Goal: Task Accomplishment & Management: Use online tool/utility

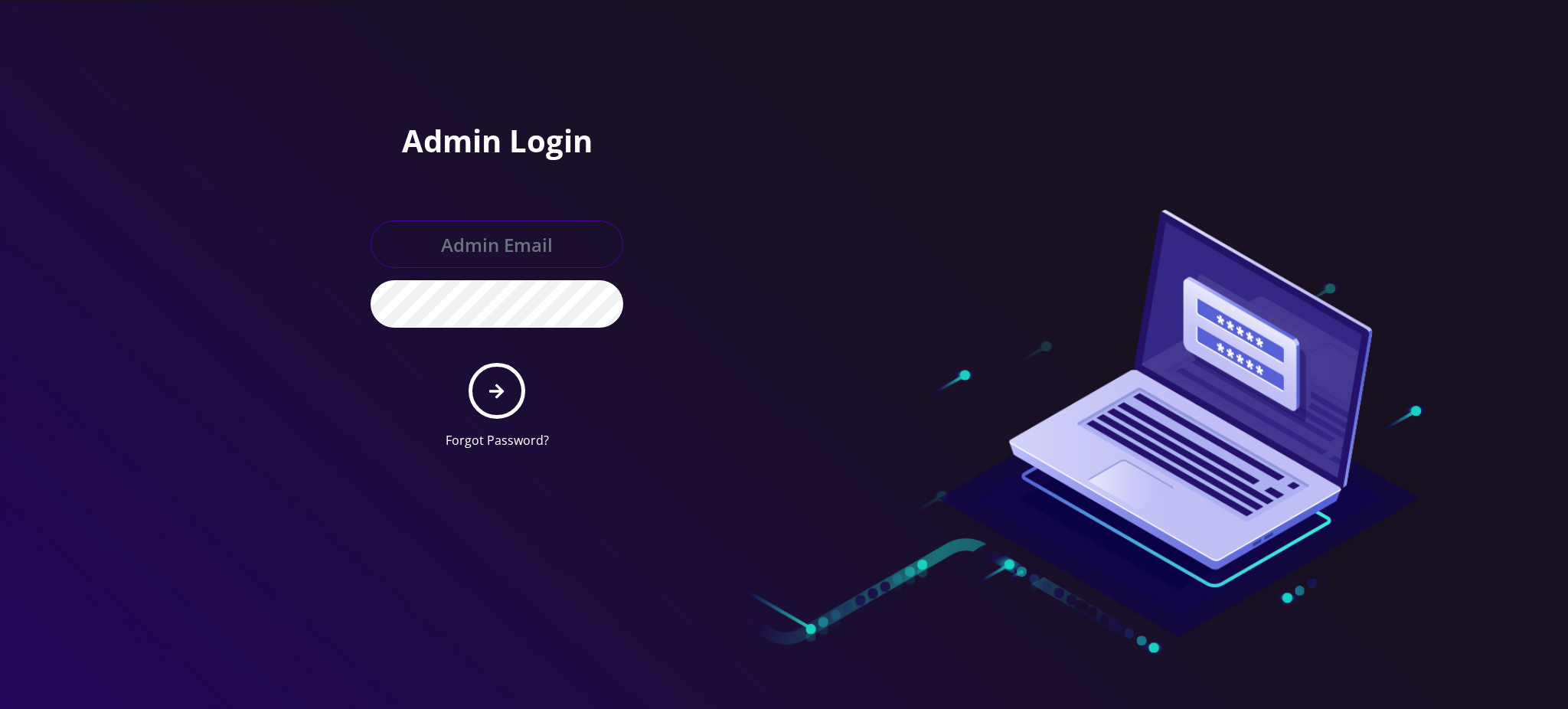
type input "rochelle@teltik.com"
click at [490, 390] on icon "submit" at bounding box center [496, 390] width 14 height 14
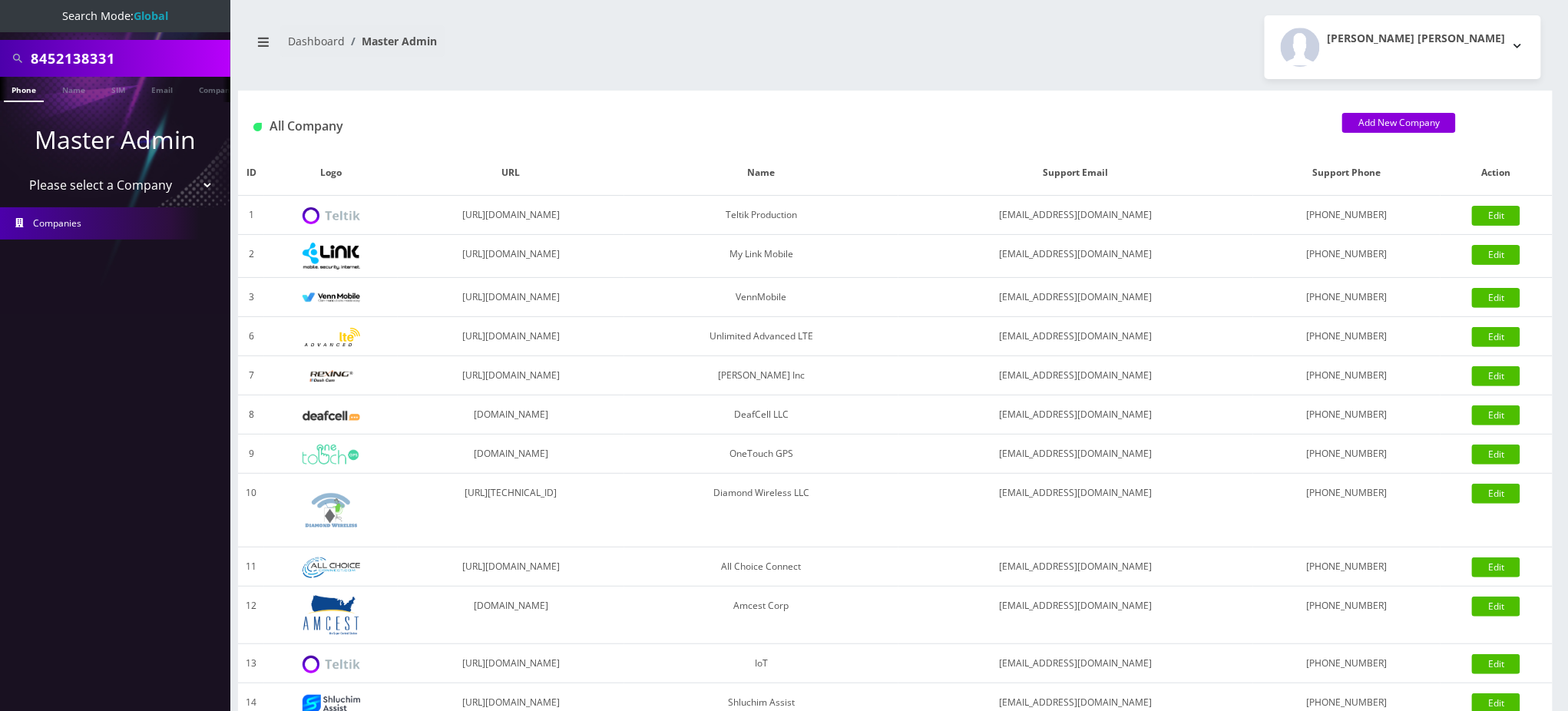
scroll to position [0, 7]
drag, startPoint x: 0, startPoint y: 40, endPoint x: 0, endPoint y: 29, distance: 11.0
click at [0, 29] on nav "Search Mode: Global 8452138331 Phone Name SIM Email Company Customer Master Adm…" at bounding box center [115, 355] width 230 height 711
type input "[PERSON_NAME]"
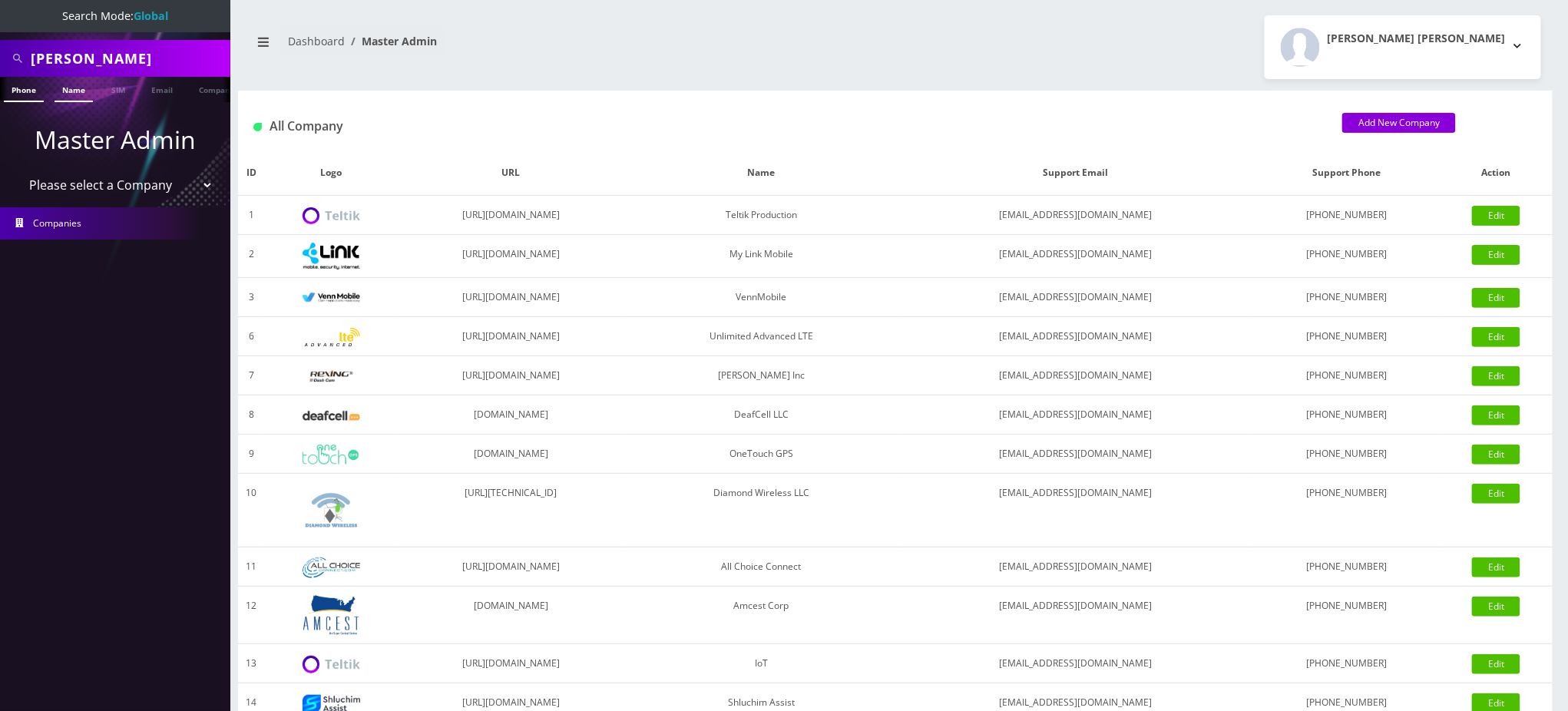
click at [70, 88] on link "Name" at bounding box center [74, 89] width 39 height 25
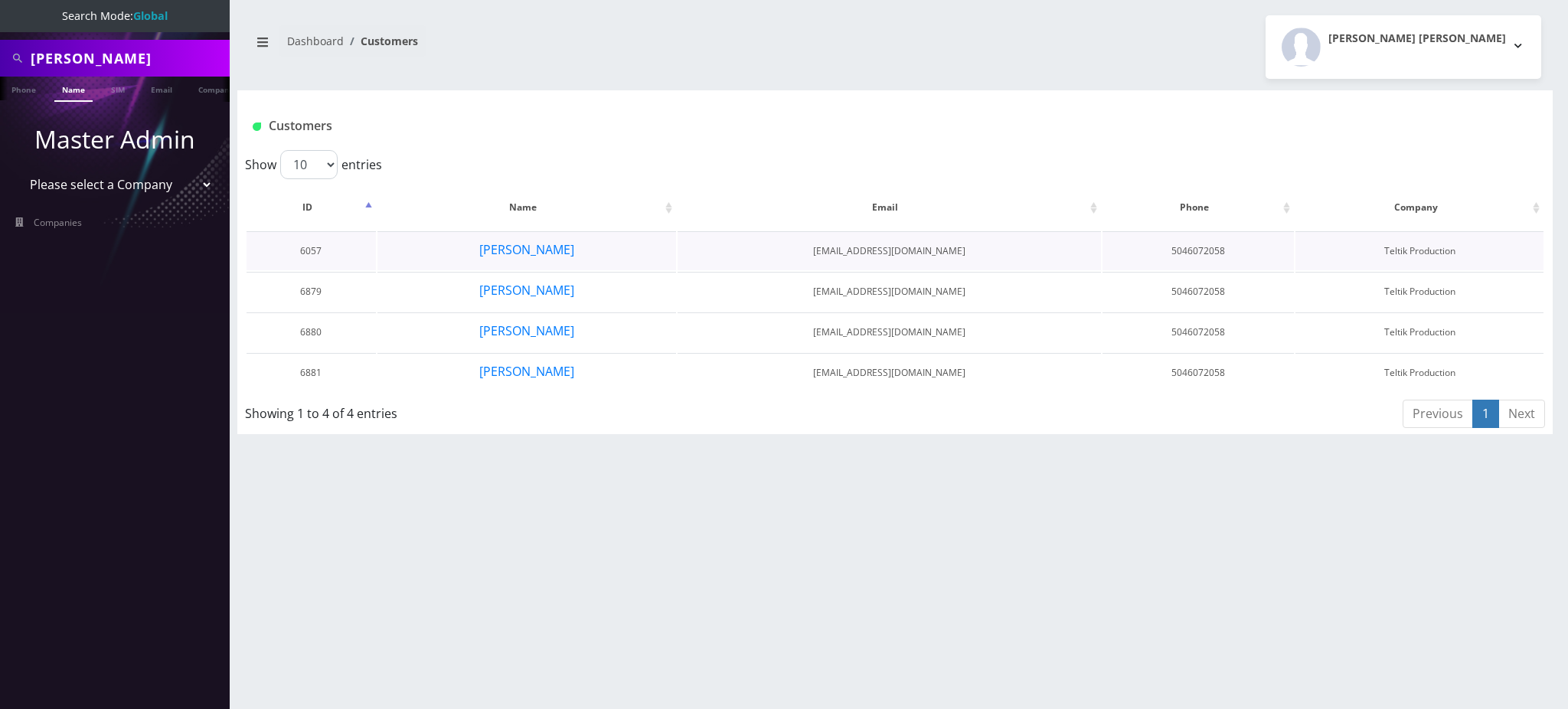
click at [590, 251] on td "[PERSON_NAME]" at bounding box center [527, 251] width 299 height 39
click at [552, 251] on button "[PERSON_NAME]" at bounding box center [527, 249] width 96 height 20
click at [545, 289] on button "[PERSON_NAME]" at bounding box center [527, 290] width 96 height 20
click at [523, 328] on button "[PERSON_NAME]" at bounding box center [527, 330] width 96 height 20
click at [556, 373] on button "[PERSON_NAME]" at bounding box center [527, 371] width 96 height 20
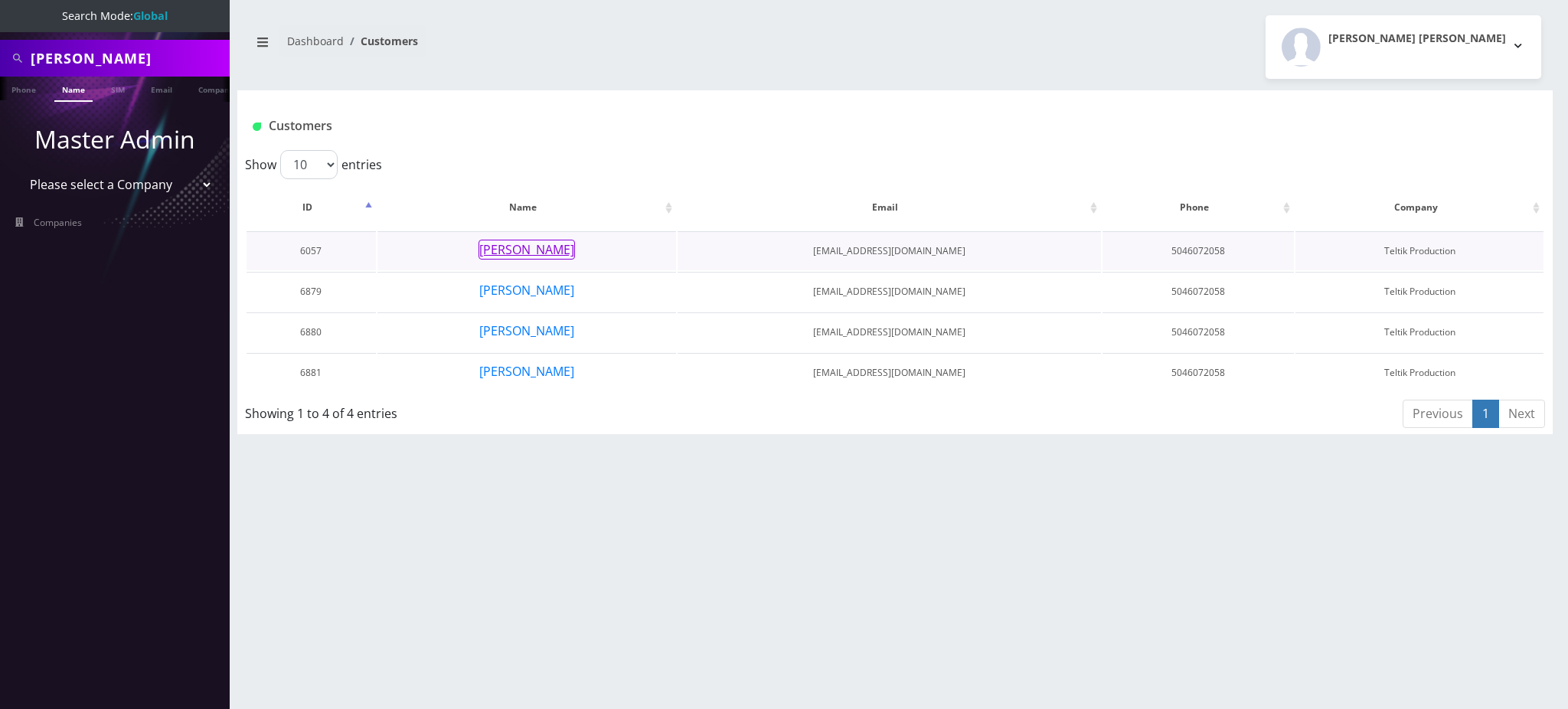
click at [561, 247] on button "[PERSON_NAME]" at bounding box center [527, 249] width 96 height 20
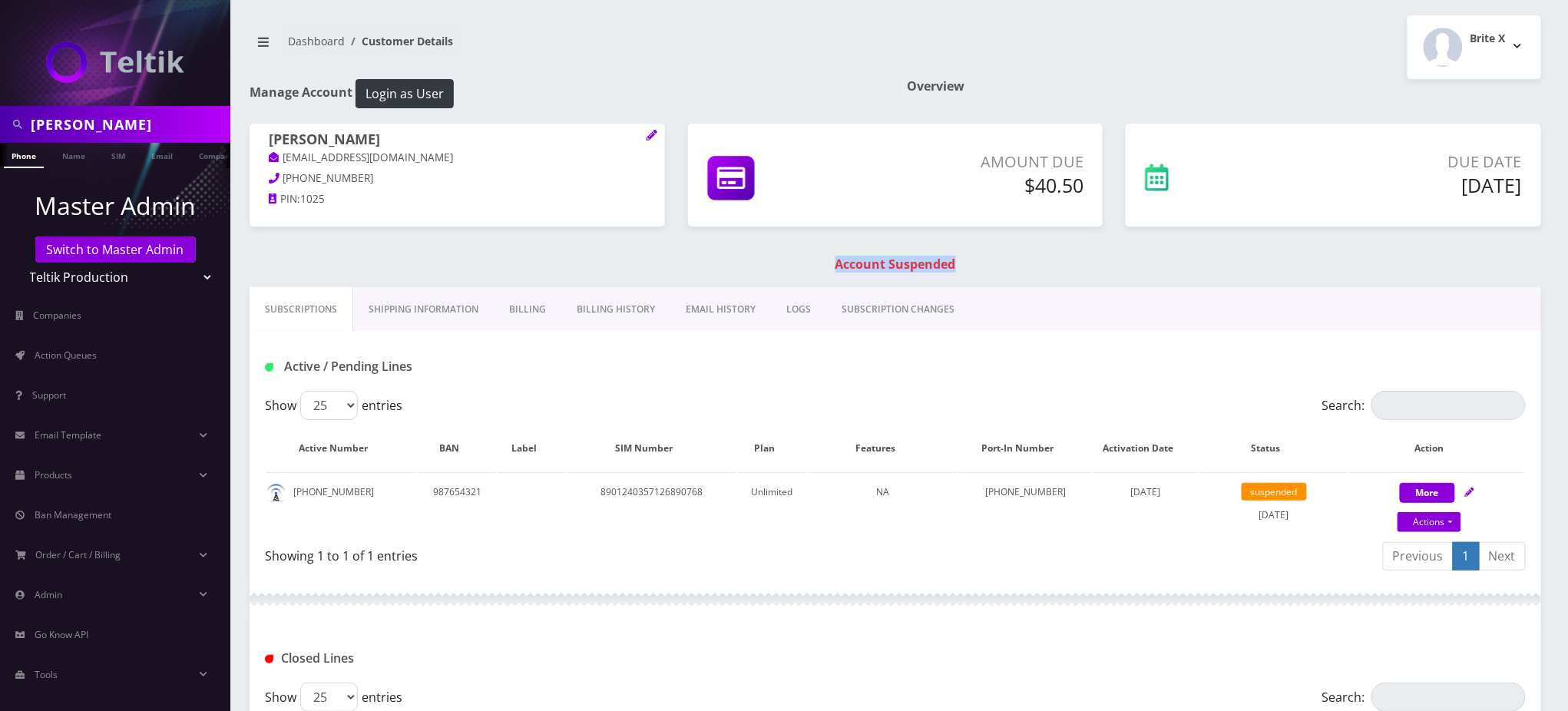
drag, startPoint x: 1033, startPoint y: 254, endPoint x: 669, endPoint y: 258, distance: 364.0
click at [670, 258] on div "Vincent Copelin coplandvince689@gmail.com 504-607-2058 PIN: 1025 Amount Due $40…" at bounding box center [895, 205] width 1315 height 163
click at [658, 277] on div "Vincent Copelin coplandvince689@gmail.com 504-607-2058 PIN: 1025 Amount Due $40…" at bounding box center [895, 205] width 1315 height 163
drag, startPoint x: 359, startPoint y: 490, endPoint x: 292, endPoint y: 490, distance: 67.0
click at [292, 490] on td "[PHONE_NUMBER]" at bounding box center [341, 502] width 149 height 62
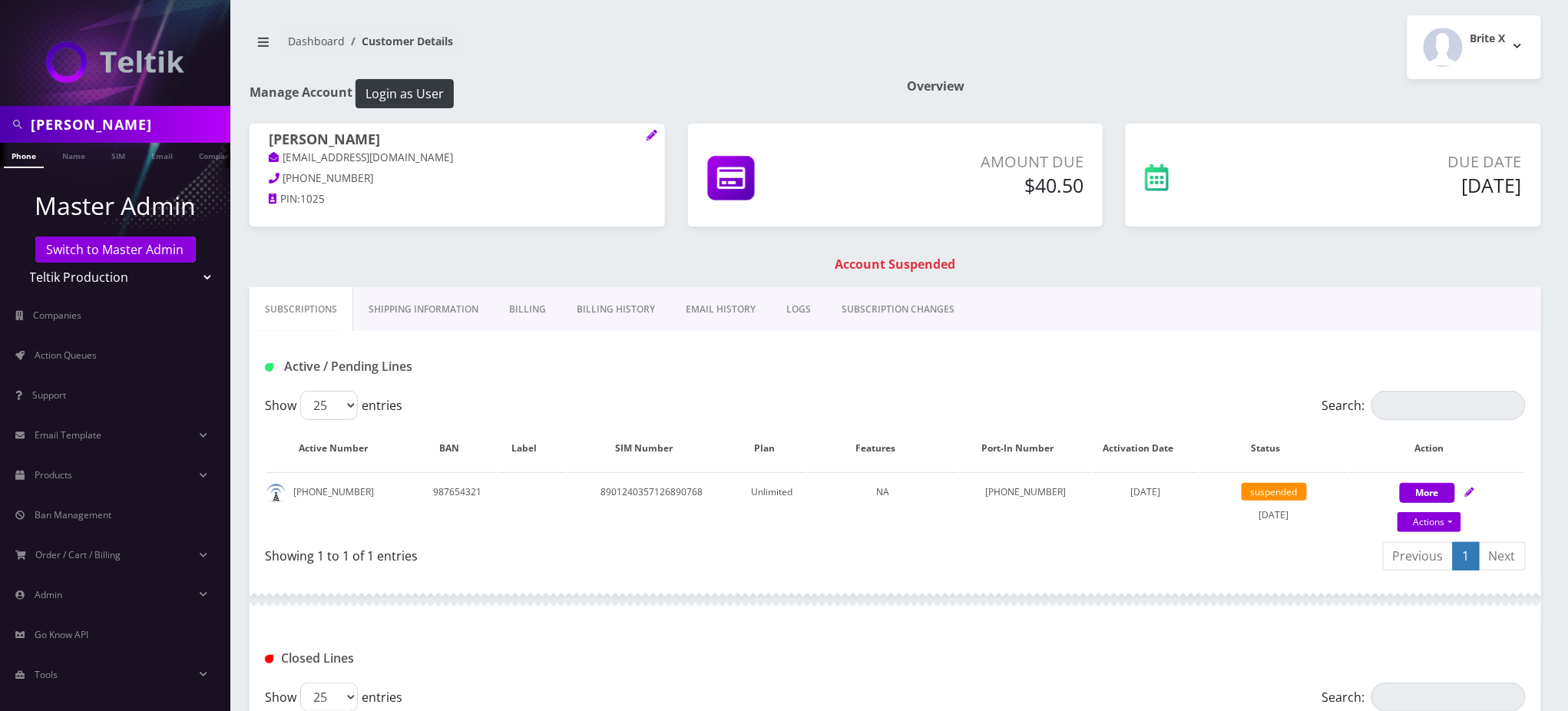
click at [519, 391] on div "Show 25 50 100 250 500 entries" at bounding box center [738, 405] width 946 height 29
click at [532, 307] on link "Billing" at bounding box center [528, 308] width 68 height 44
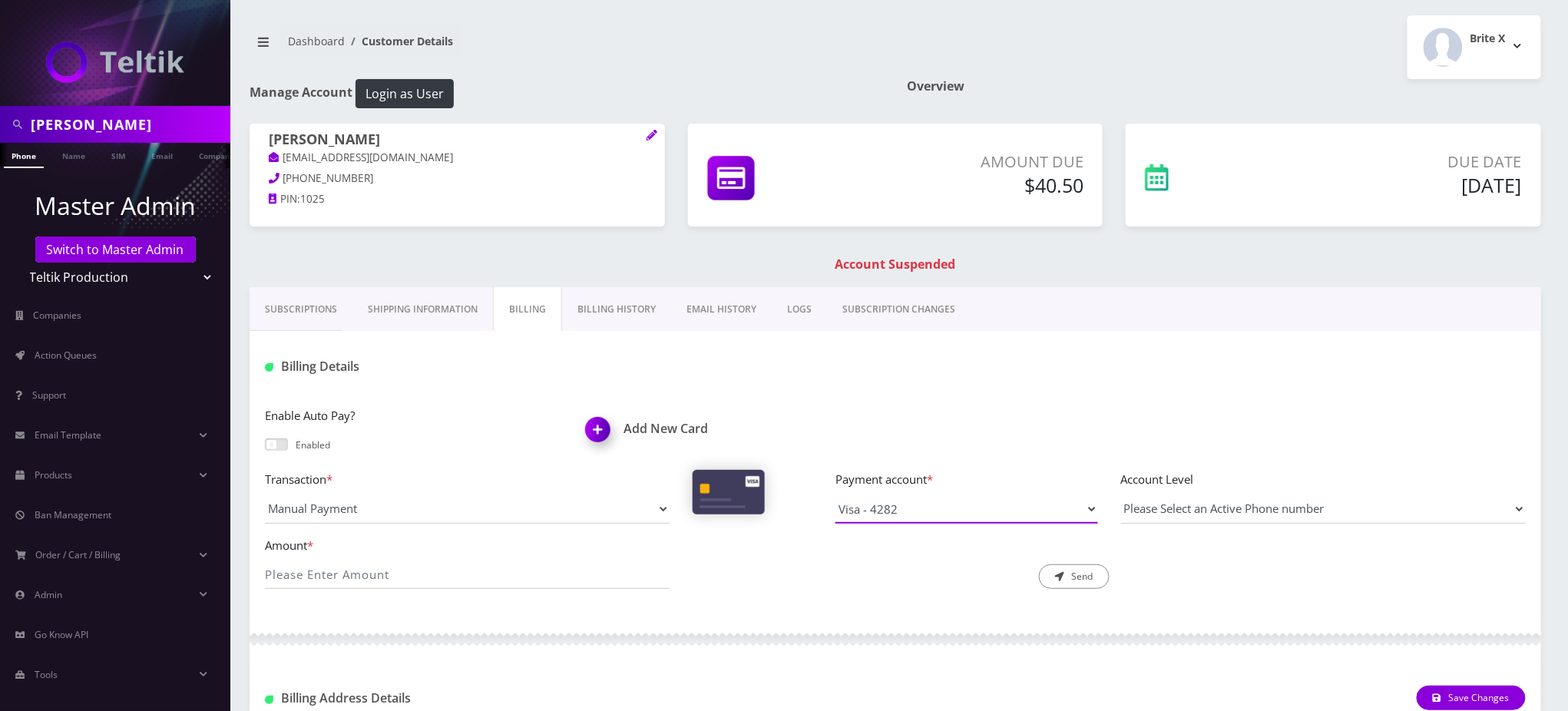
click at [929, 515] on select "Visa - 4282" at bounding box center [967, 509] width 263 height 29
click at [753, 360] on div at bounding box center [1109, 366] width 857 height 25
click at [397, 577] on input "Amount *" at bounding box center [467, 574] width 404 height 29
type input "40.50"
click at [873, 503] on select "Visa - 4282" at bounding box center [967, 509] width 263 height 29
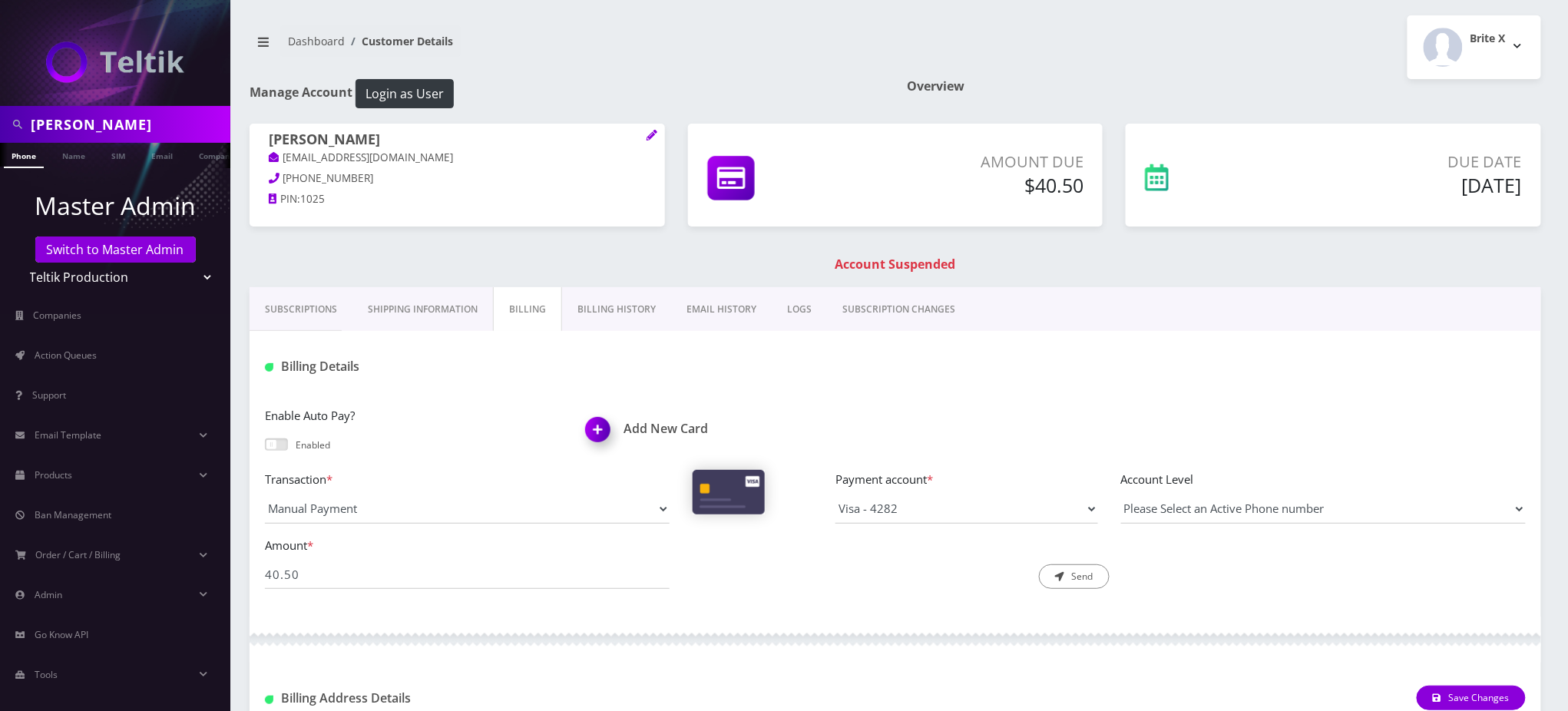
click at [929, 368] on div at bounding box center [1109, 366] width 857 height 25
click at [1082, 574] on button "Send" at bounding box center [1074, 576] width 71 height 24
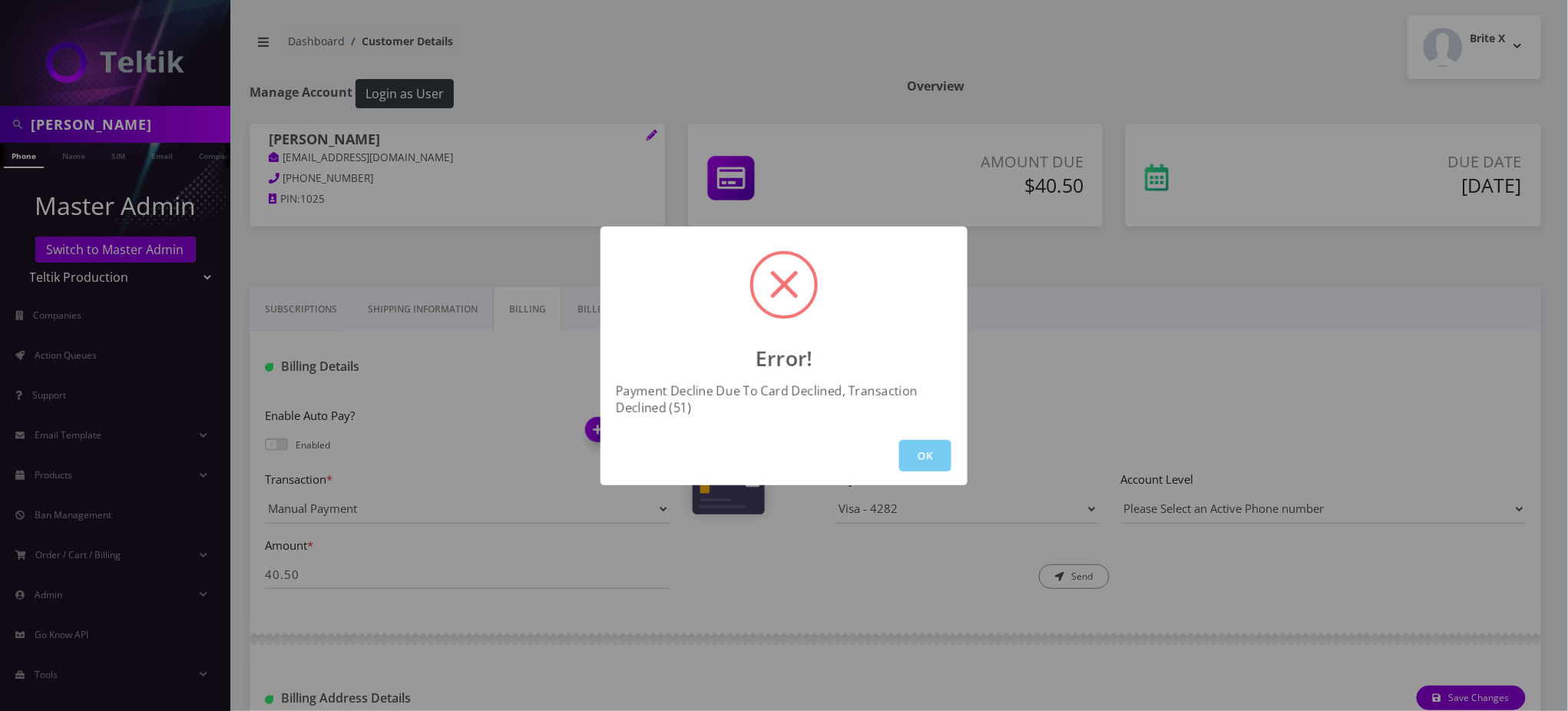
click at [919, 455] on button "OK" at bounding box center [925, 455] width 52 height 31
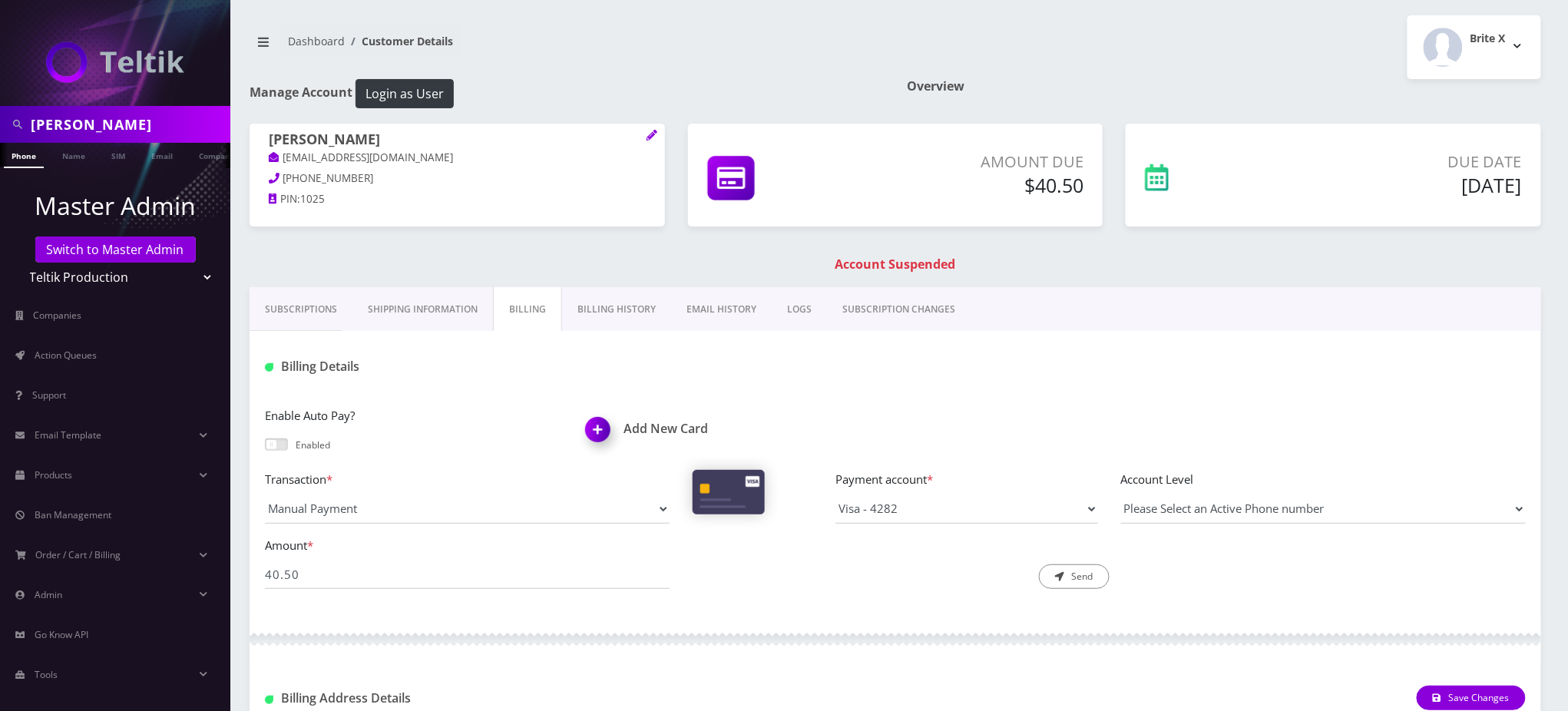
click at [624, 257] on h1 "Account Suspended" at bounding box center [896, 264] width 1284 height 14
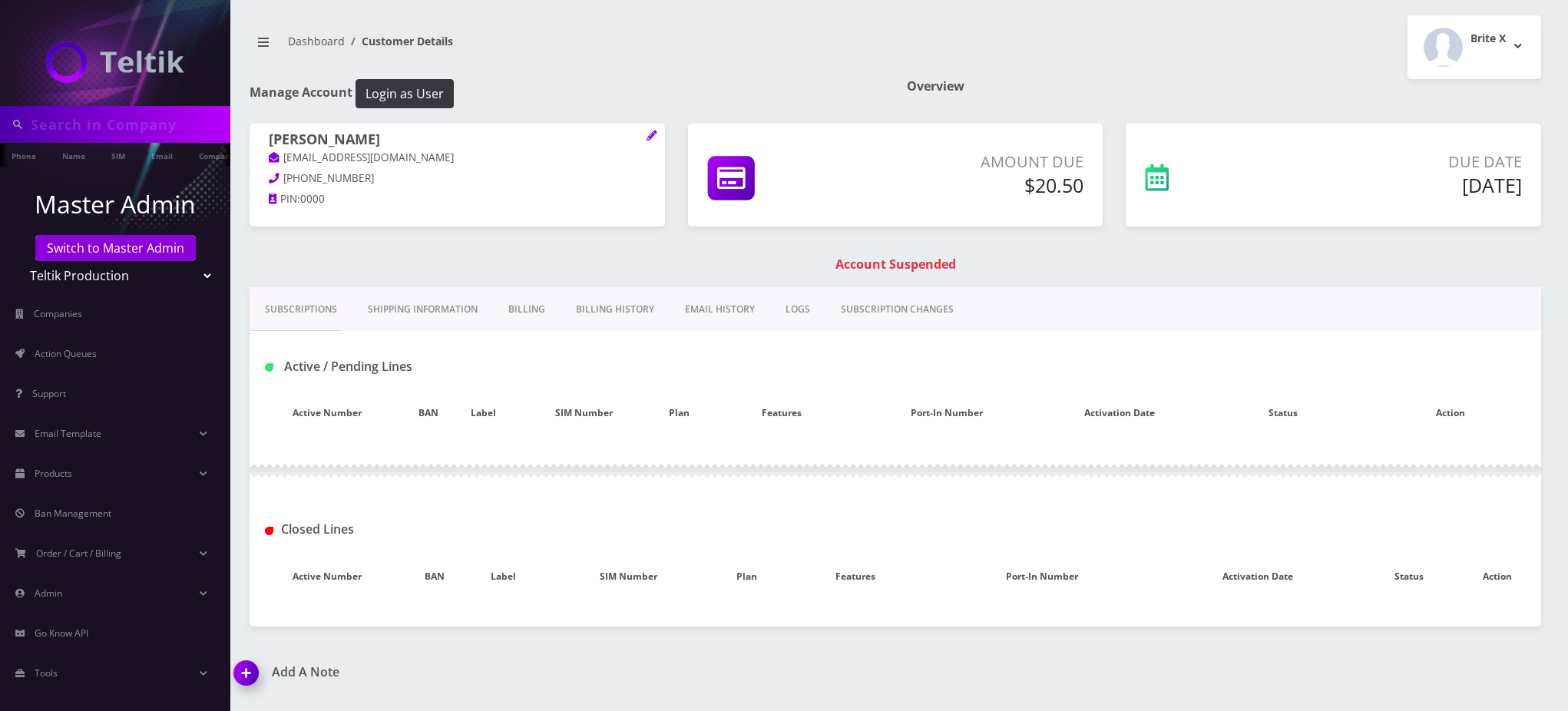
type input "[PERSON_NAME]"
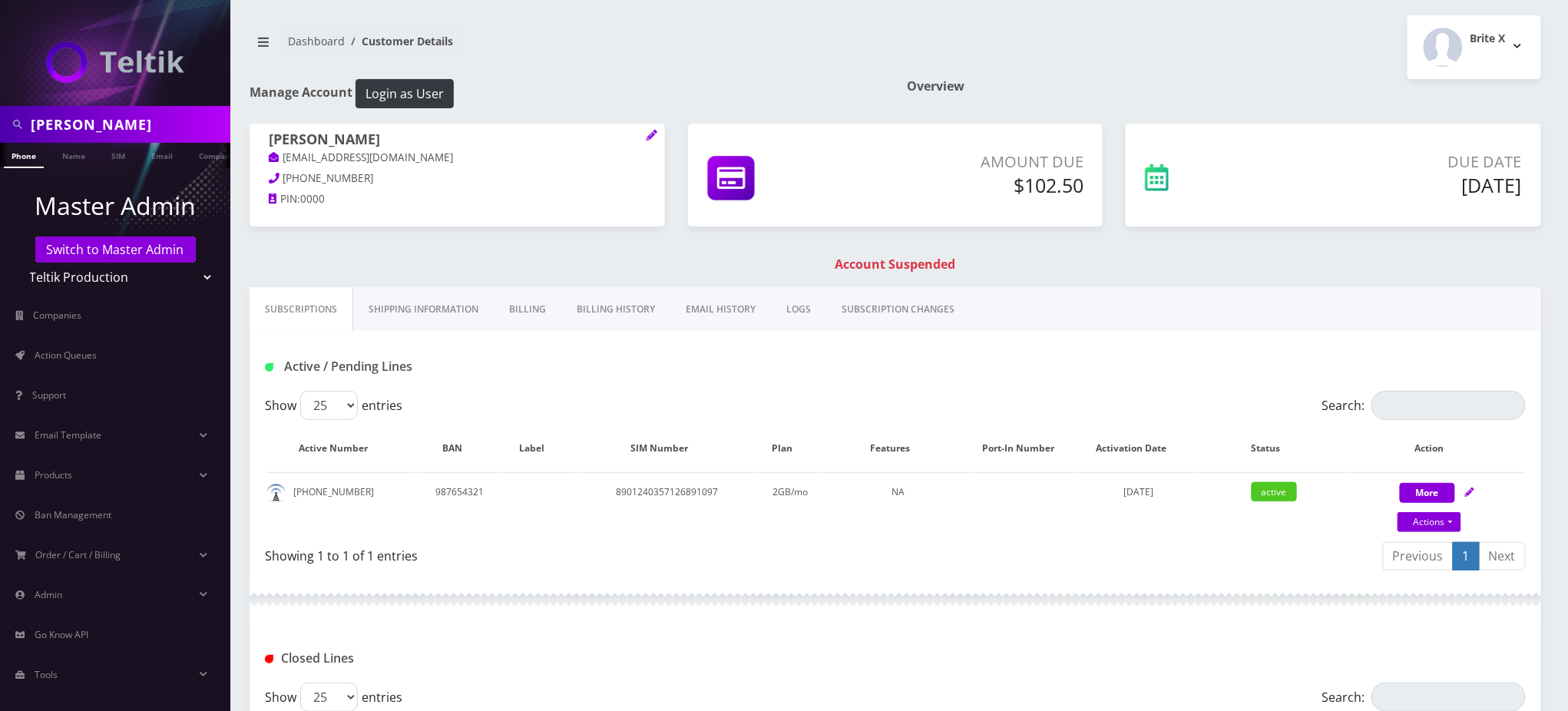
click at [618, 312] on link "Billing History" at bounding box center [616, 308] width 109 height 44
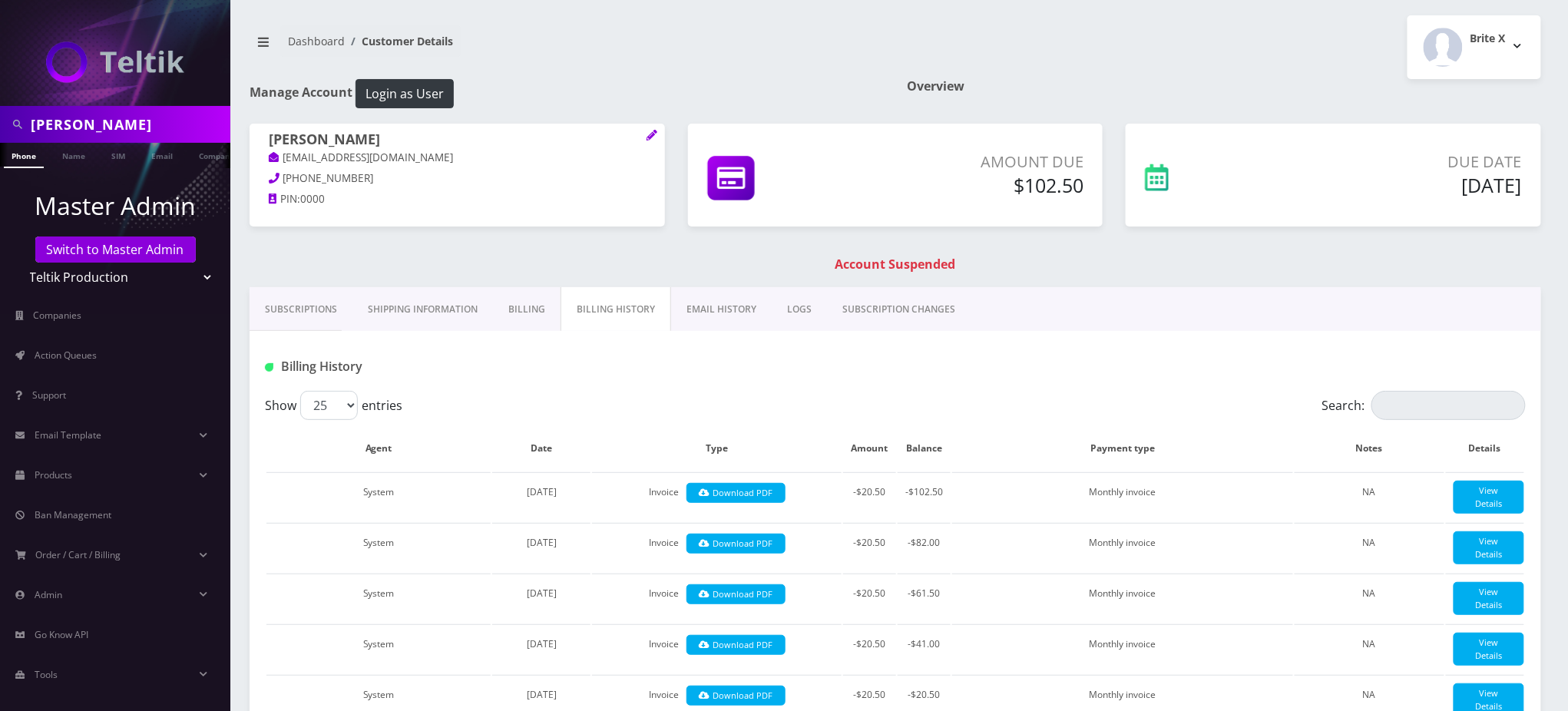
click at [338, 245] on div "Vincent Copelin coplandvince689+3@gmail.com 504-607-2058 PIN: 0000 Amount Due $…" at bounding box center [895, 205] width 1315 height 163
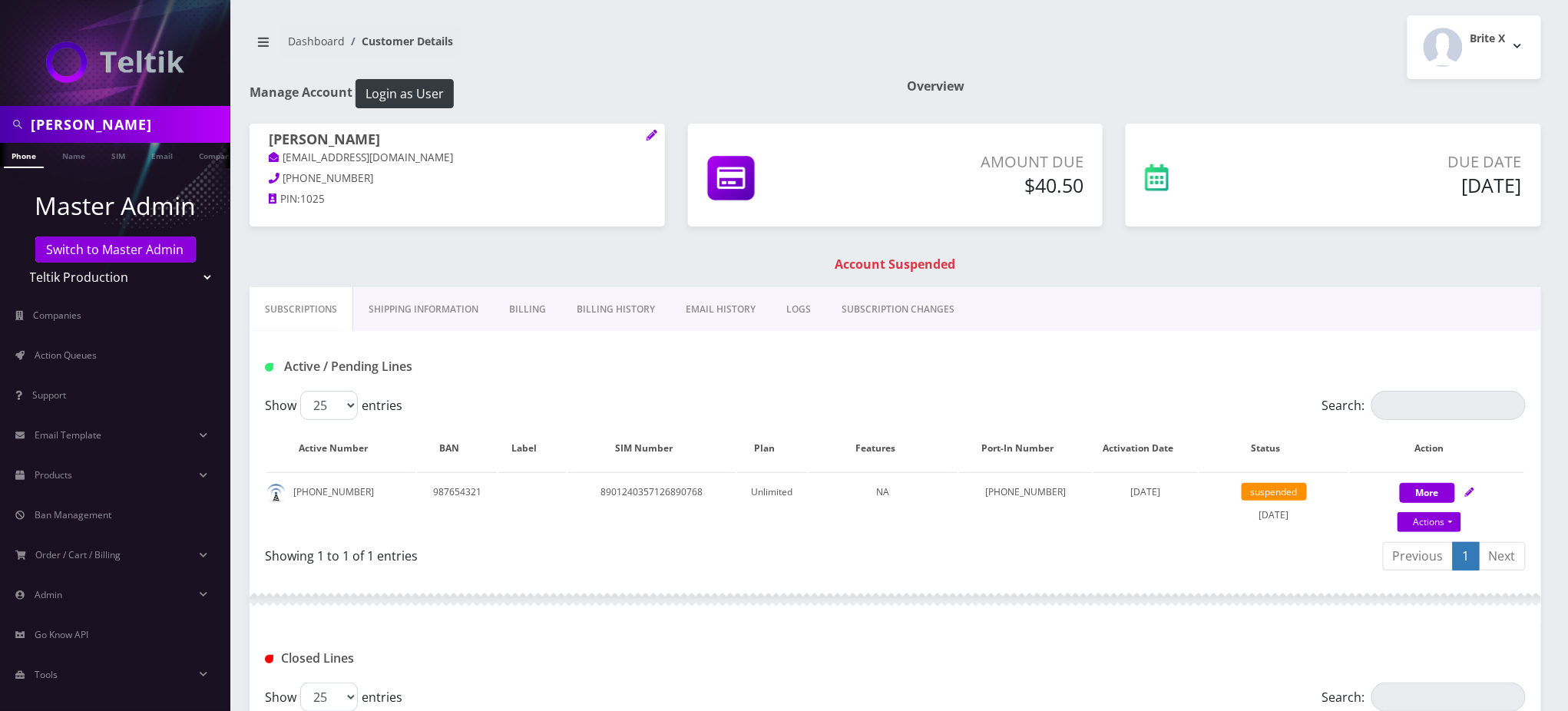
click at [533, 311] on link "Billing" at bounding box center [528, 308] width 68 height 44
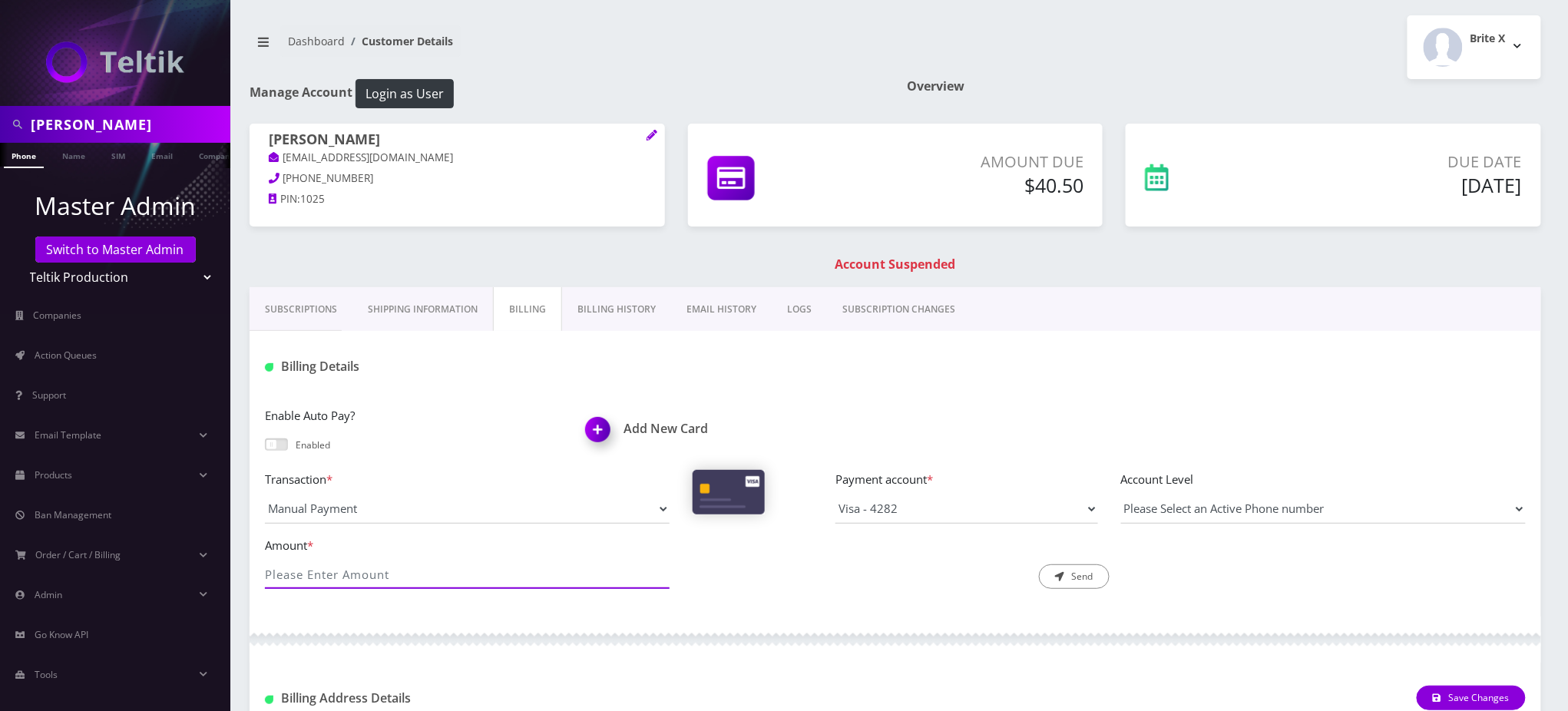
click at [397, 581] on input "Amount *" at bounding box center [467, 574] width 404 height 29
type input "40.50"
click at [1083, 574] on button "Send" at bounding box center [1074, 576] width 71 height 24
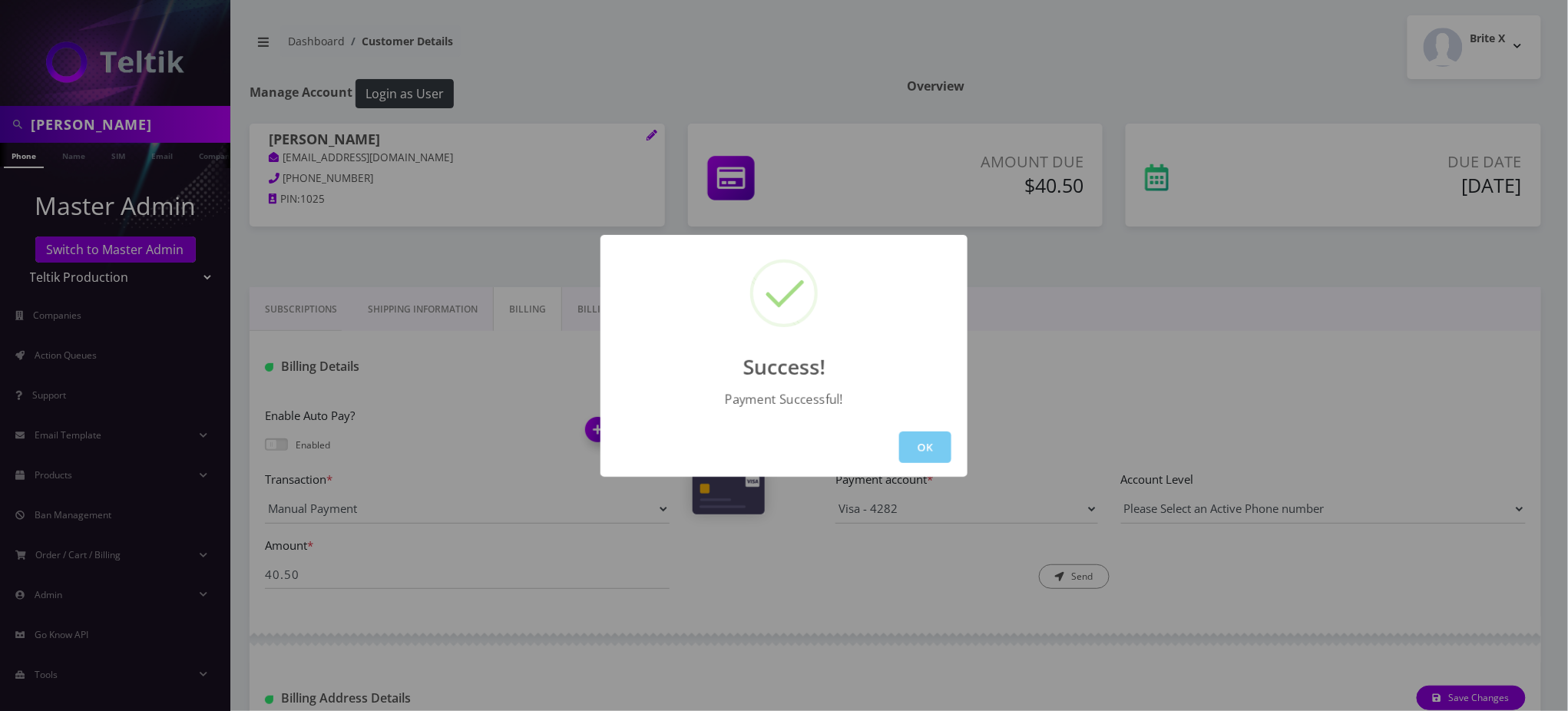
click at [934, 439] on button "OK" at bounding box center [925, 447] width 52 height 31
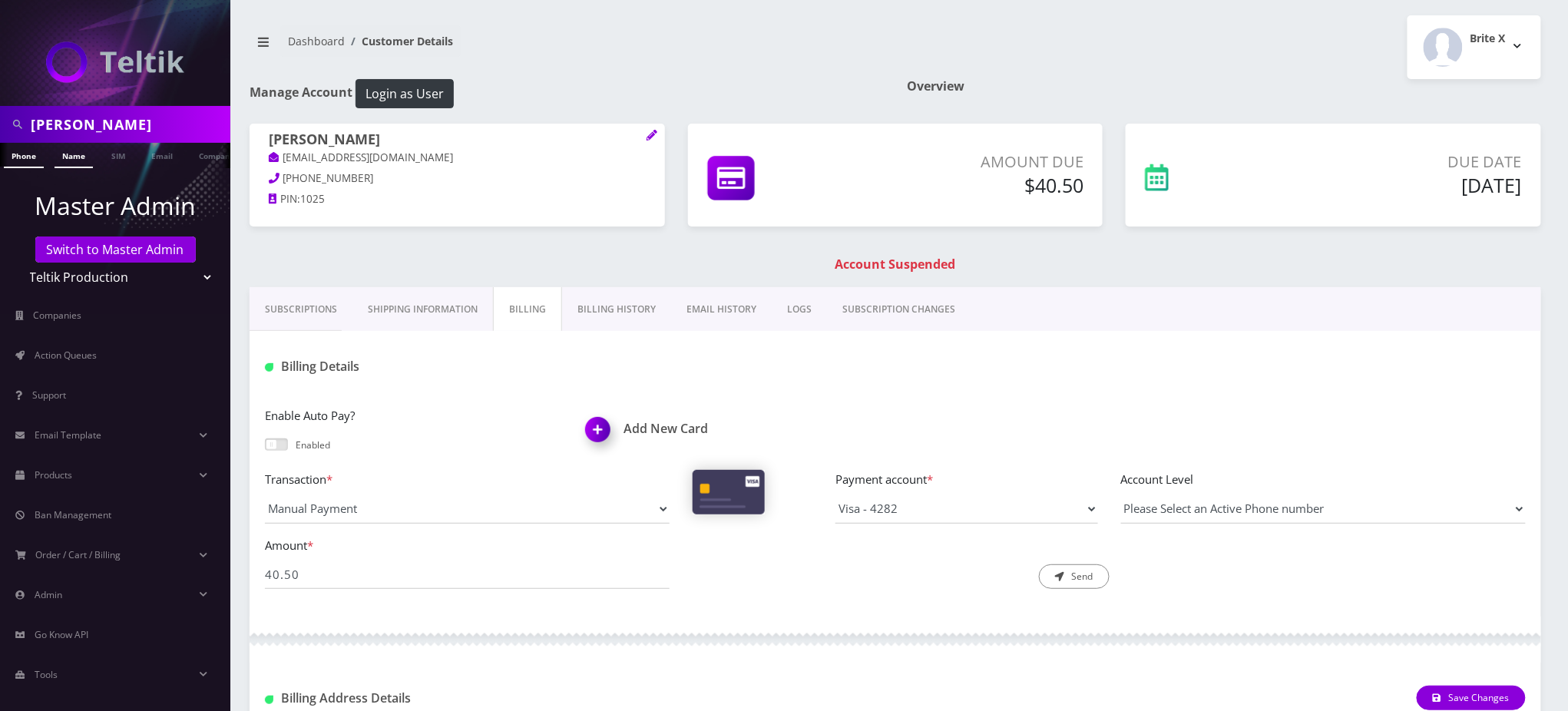
click at [78, 159] on link "Name" at bounding box center [74, 155] width 39 height 25
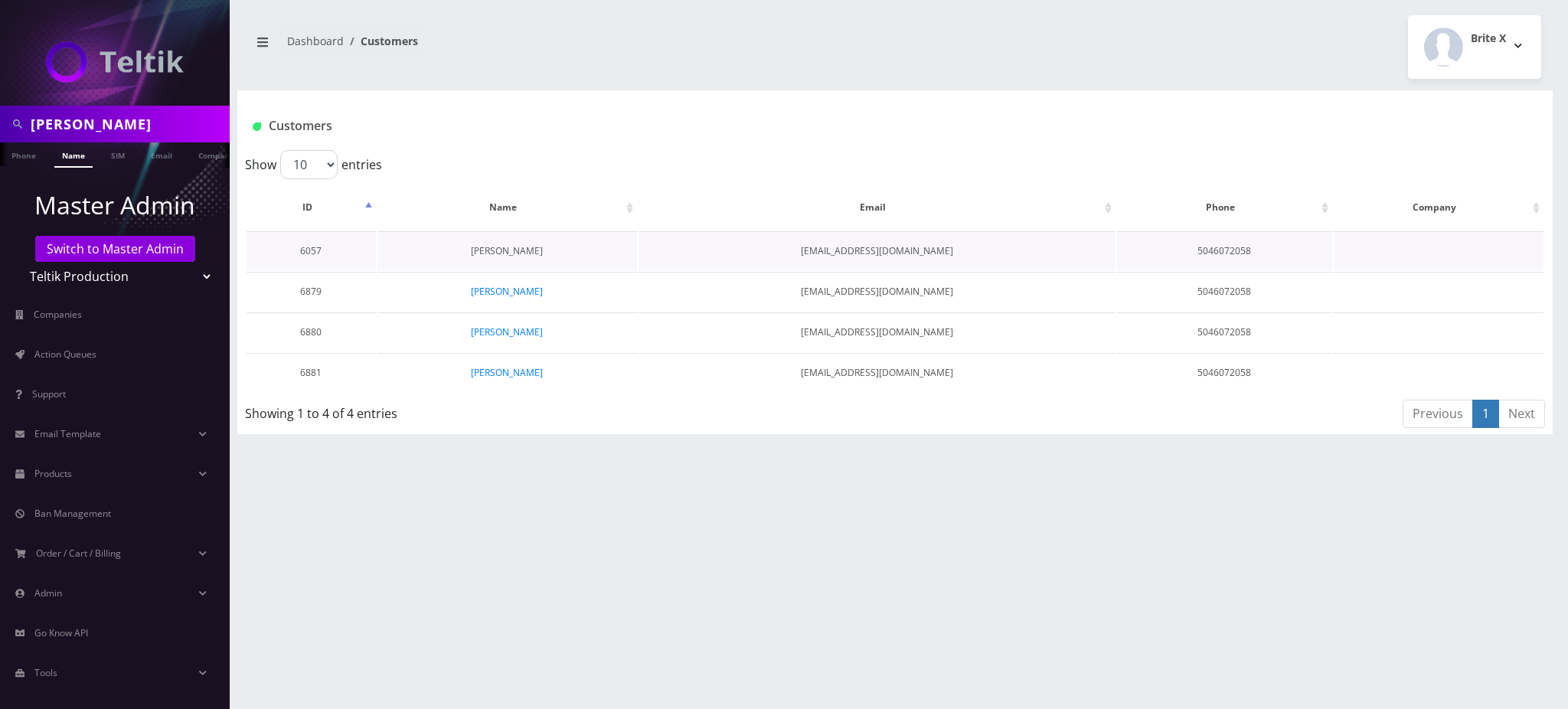
click at [517, 249] on link "[PERSON_NAME]" at bounding box center [507, 251] width 72 height 13
click at [517, 371] on link "[PERSON_NAME]" at bounding box center [507, 373] width 72 height 13
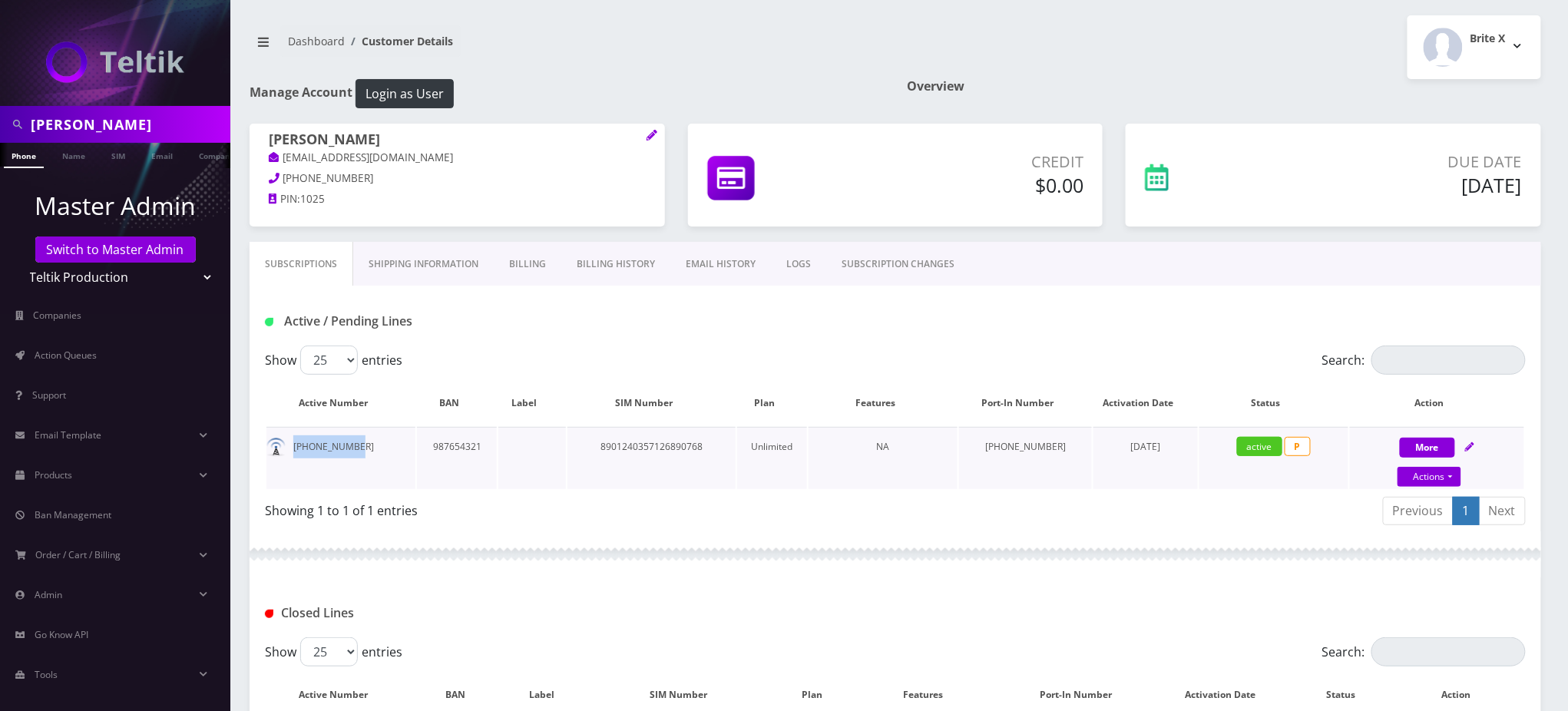
drag, startPoint x: 359, startPoint y: 448, endPoint x: 292, endPoint y: 451, distance: 67.1
click at [292, 451] on td "504-478-6797" at bounding box center [341, 457] width 149 height 62
copy td "504-478-6797"
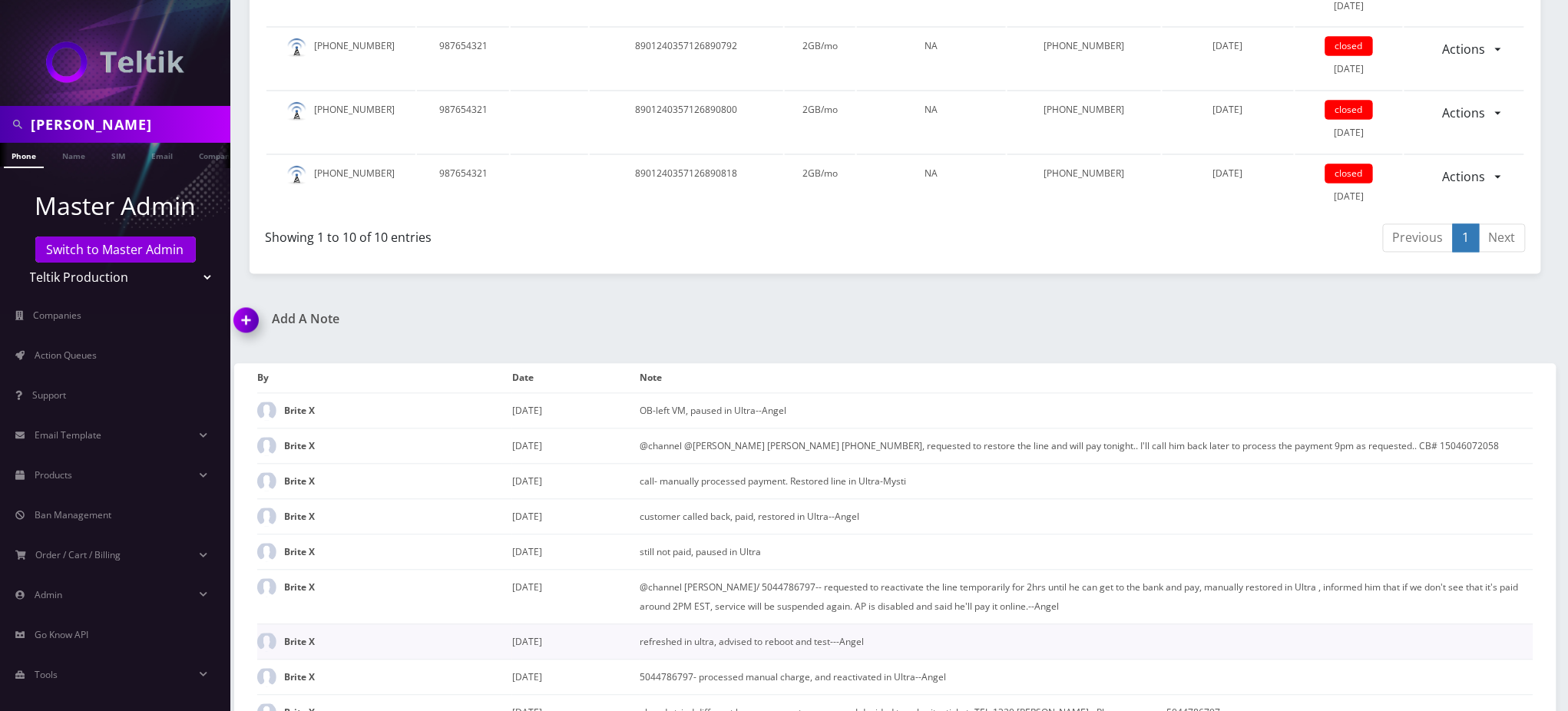
scroll to position [1330, 0]
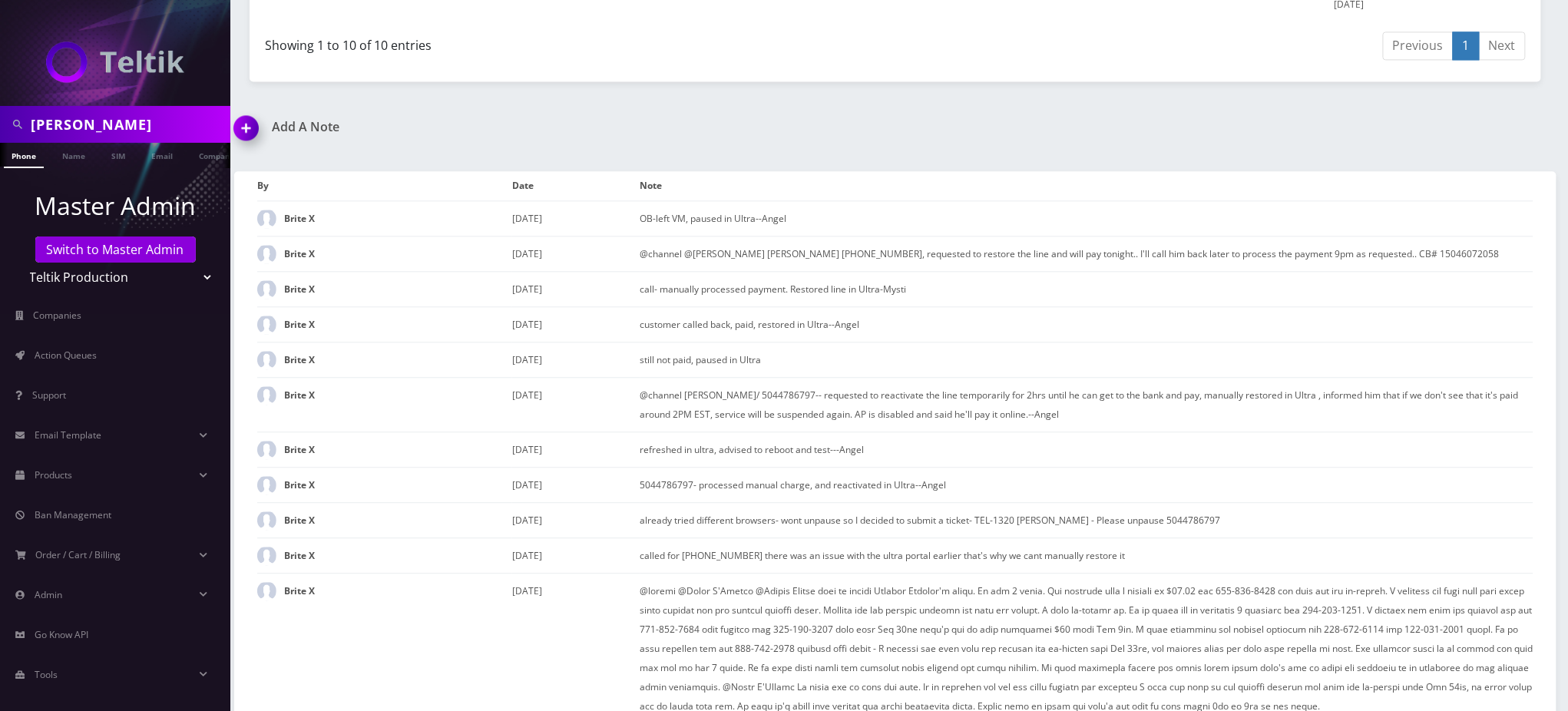
click at [247, 110] on img at bounding box center [249, 133] width 45 height 45
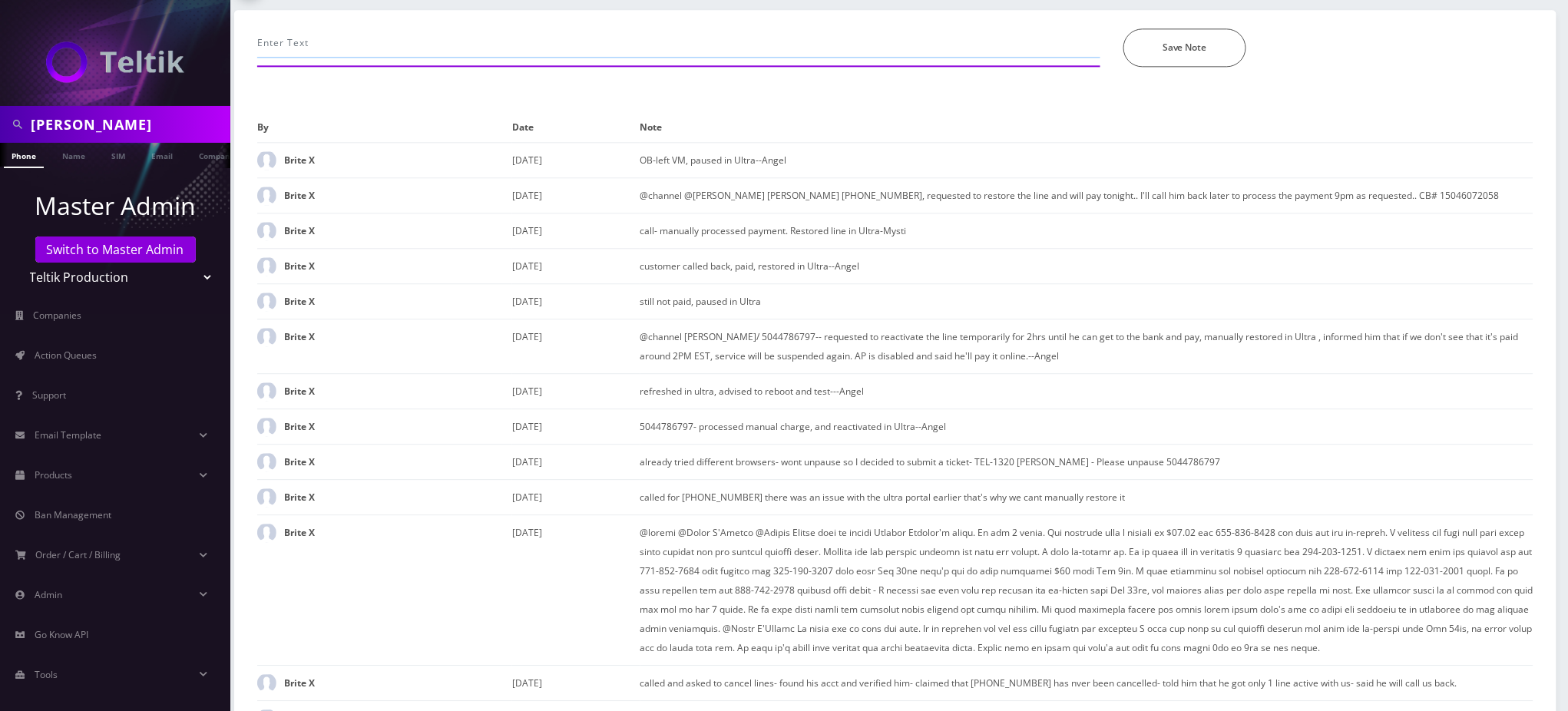
click at [467, 31] on input "text" at bounding box center [678, 43] width 843 height 29
type input "called to process payment"
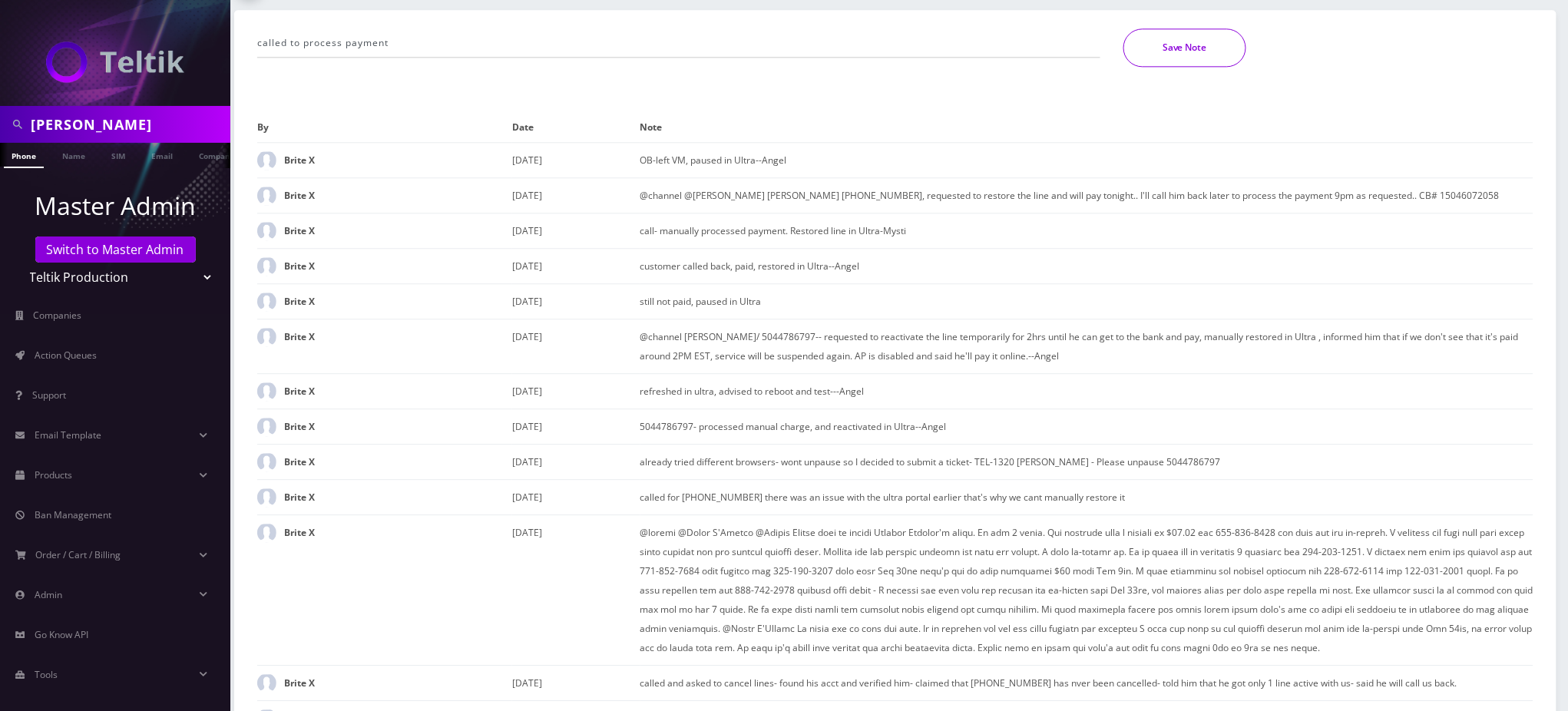
click at [1182, 45] on button "Save Note" at bounding box center [1184, 48] width 122 height 39
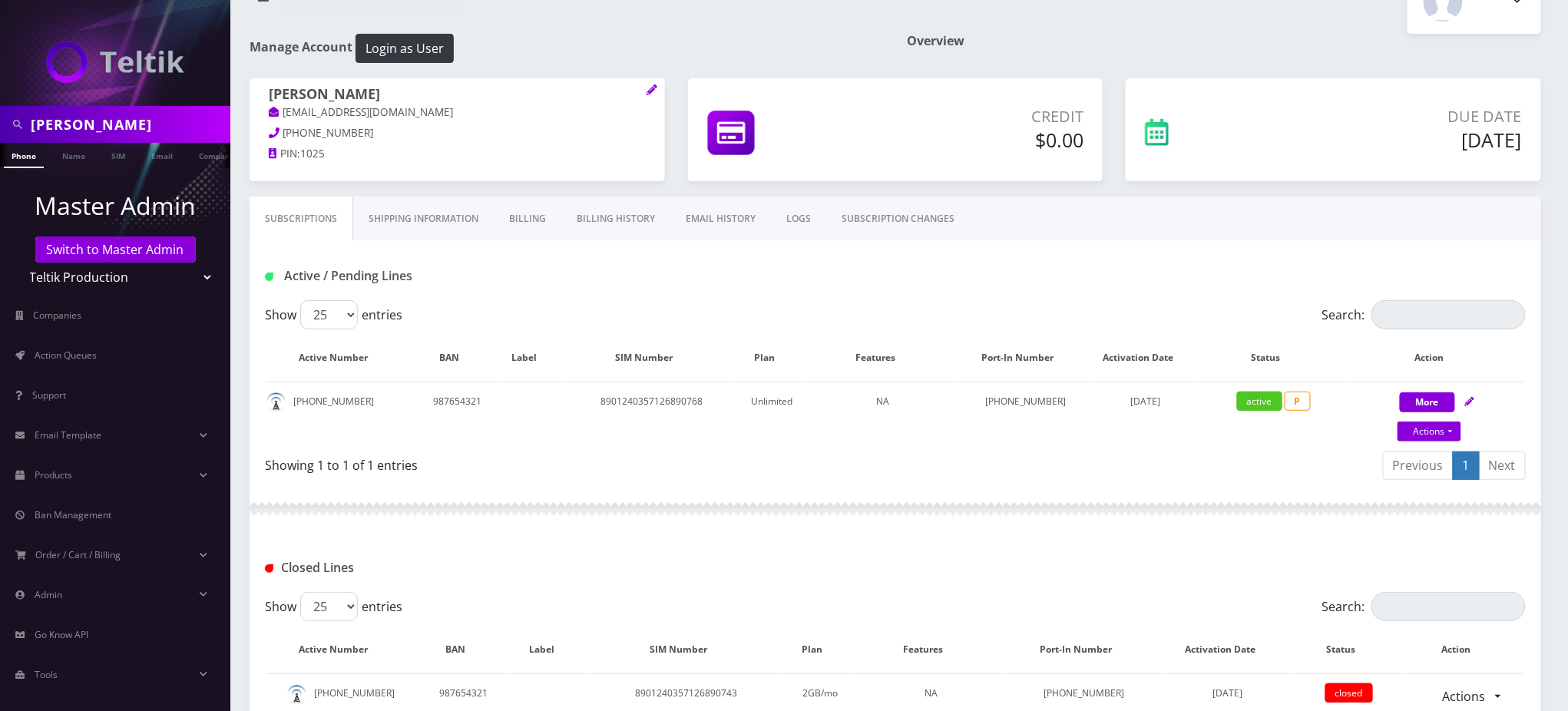
scroll to position [0, 0]
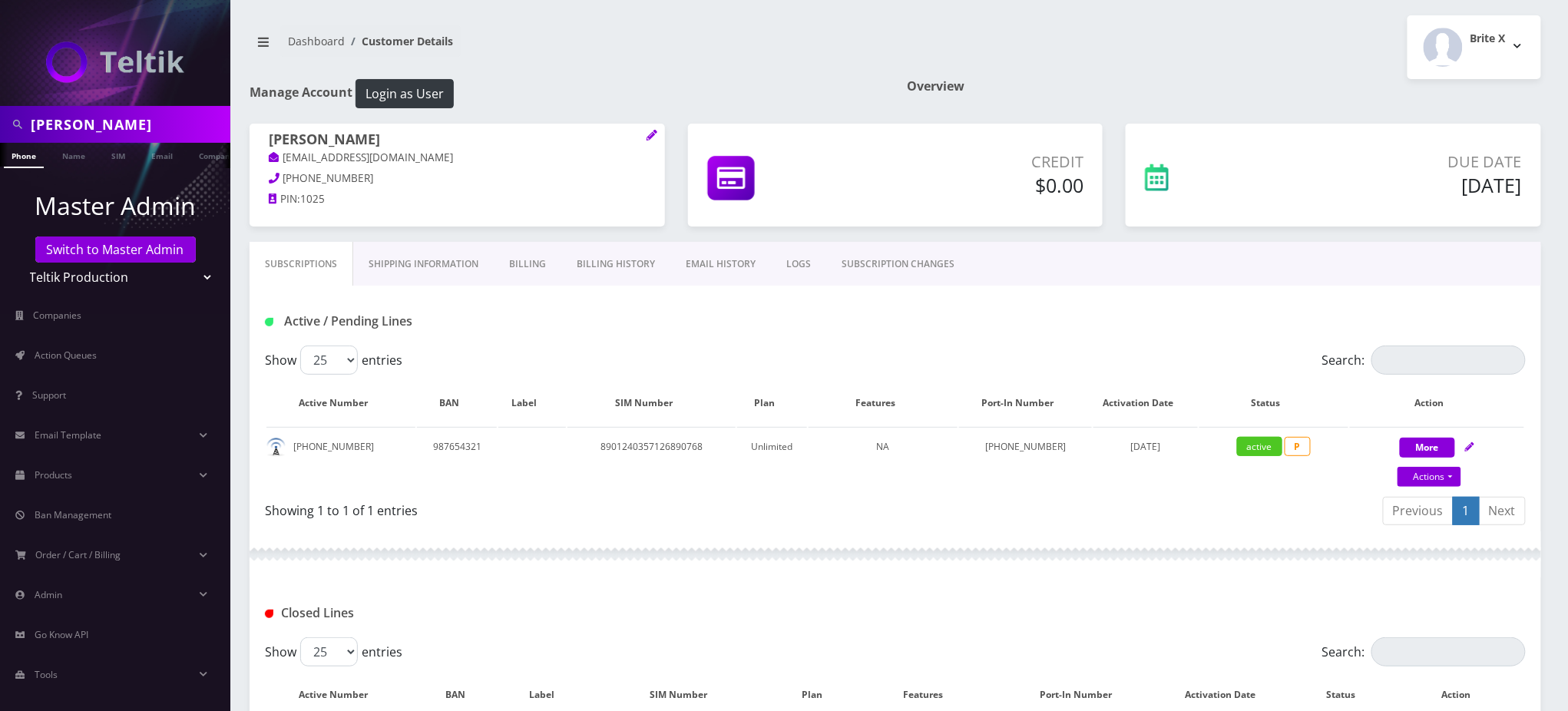
scroll to position [1330, 0]
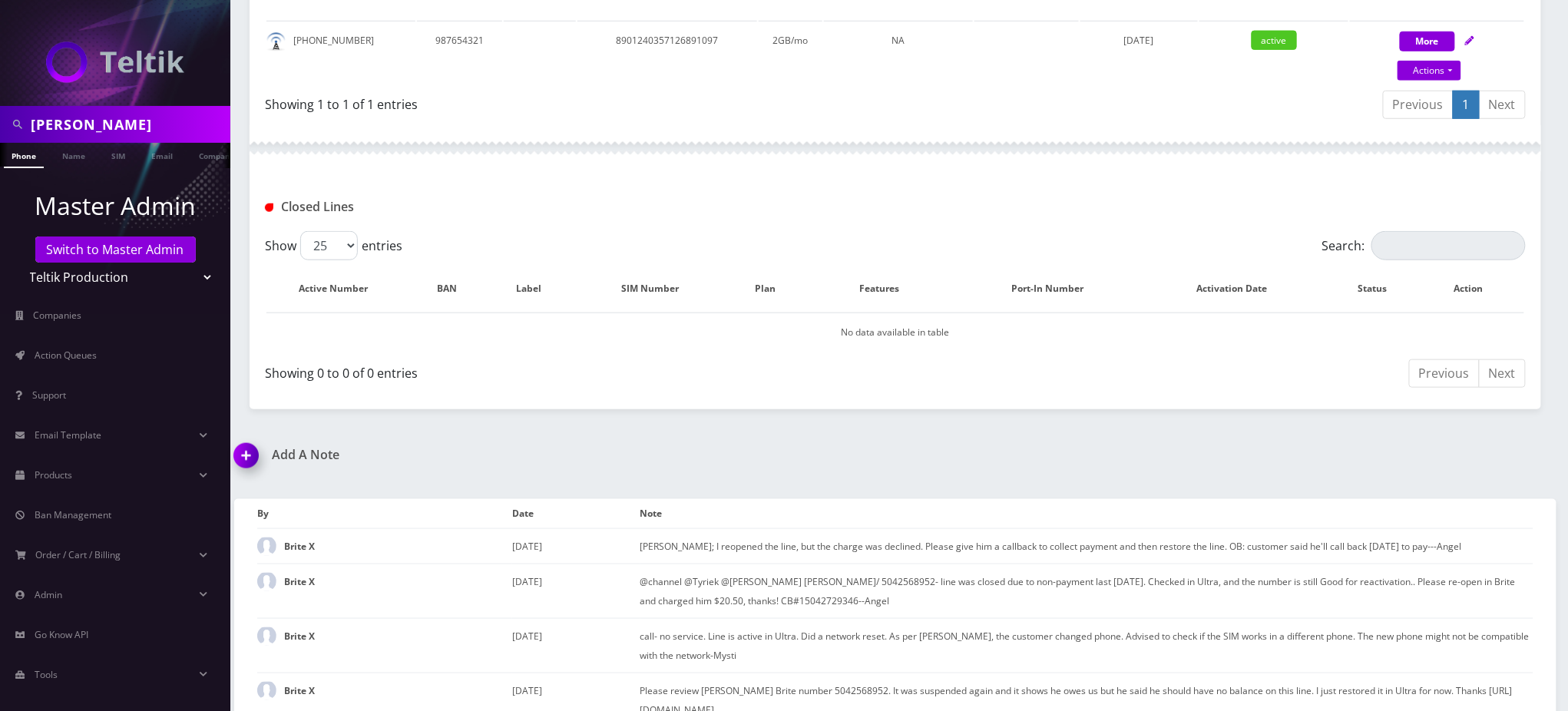
scroll to position [511, 0]
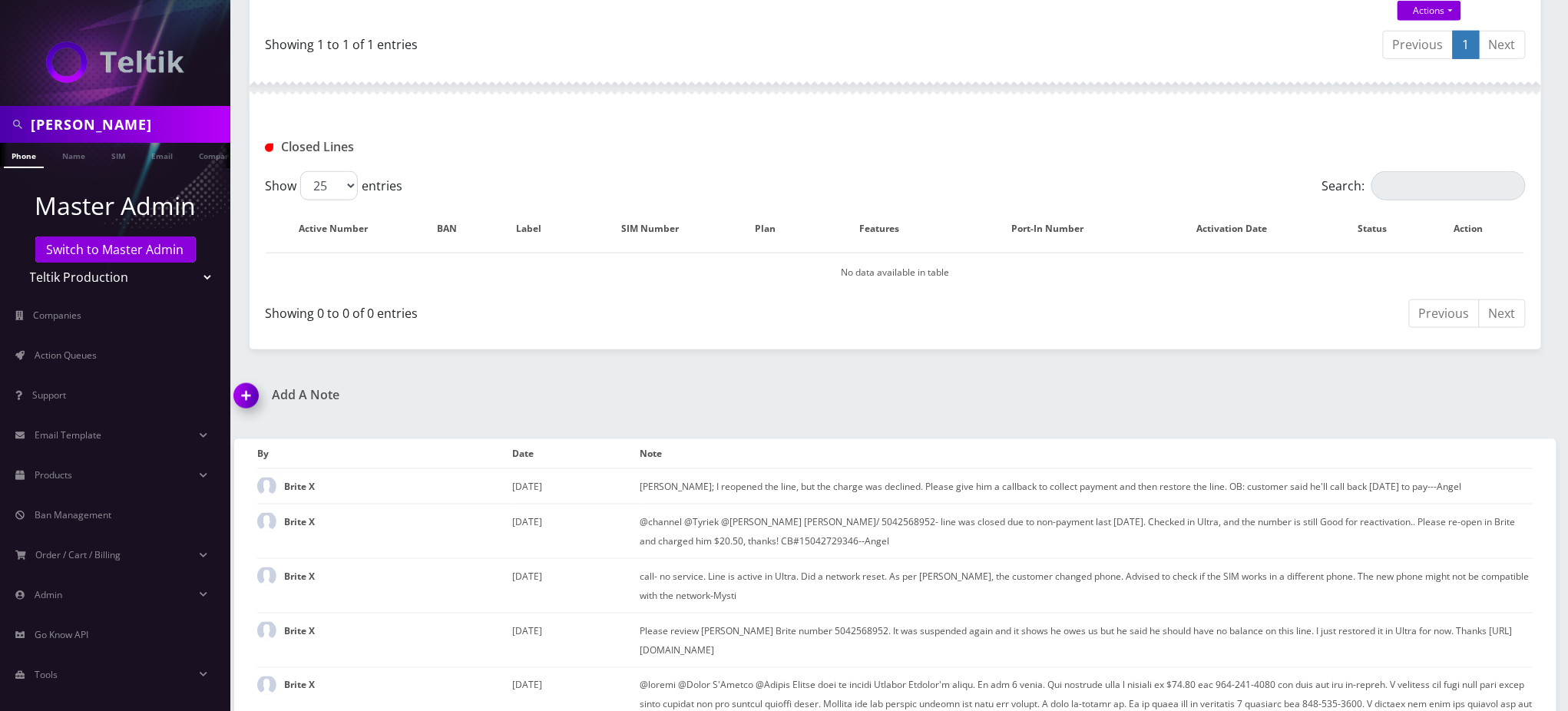
click at [641, 403] on div "Add A Note" at bounding box center [558, 405] width 673 height 36
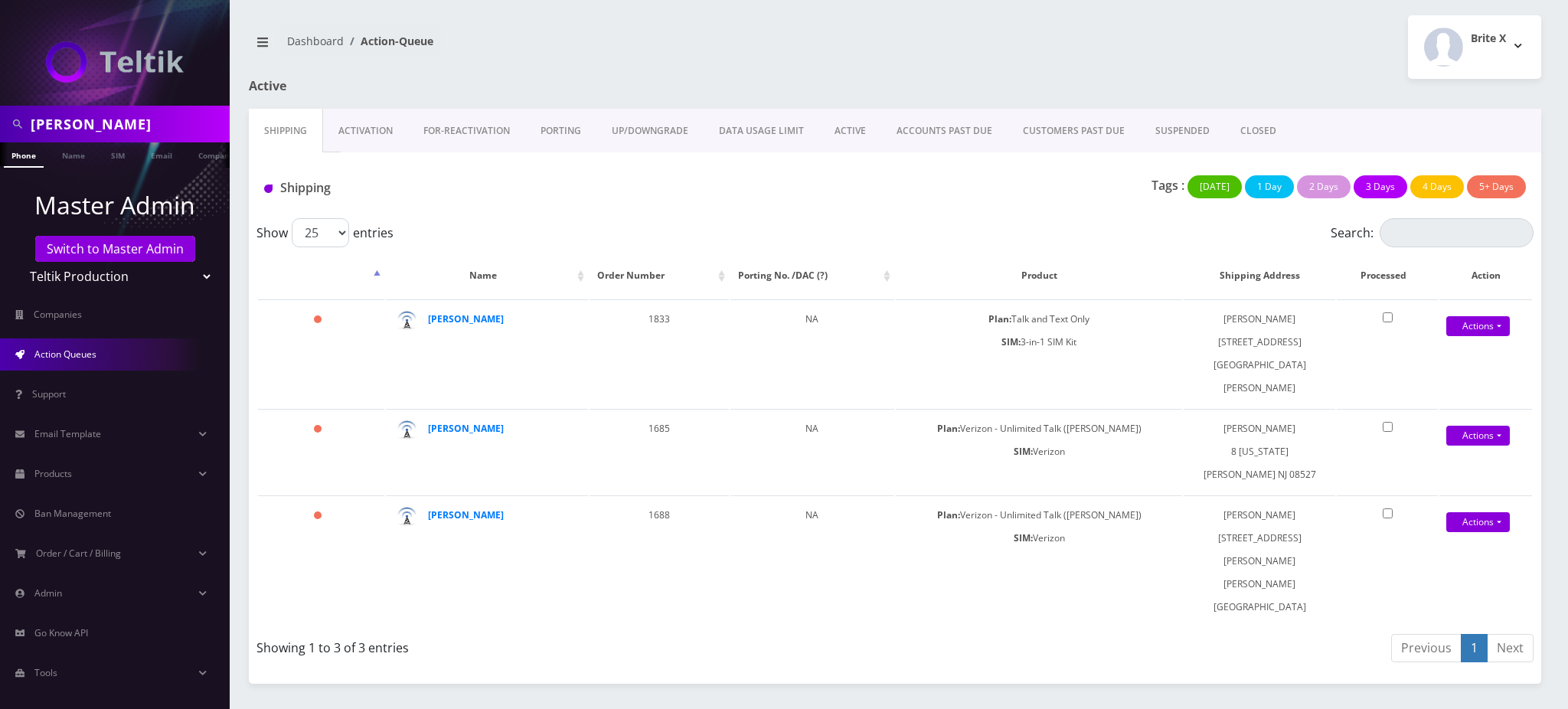
drag, startPoint x: 165, startPoint y: 117, endPoint x: 0, endPoint y: 20, distance: 191.4
click at [0, 21] on nav "Vincent Copelin Phone Name SIM Email Company Customer Master Admin Switch to Ma…" at bounding box center [115, 354] width 230 height 709
click at [155, 245] on link "Switch to Master Admin" at bounding box center [115, 249] width 160 height 26
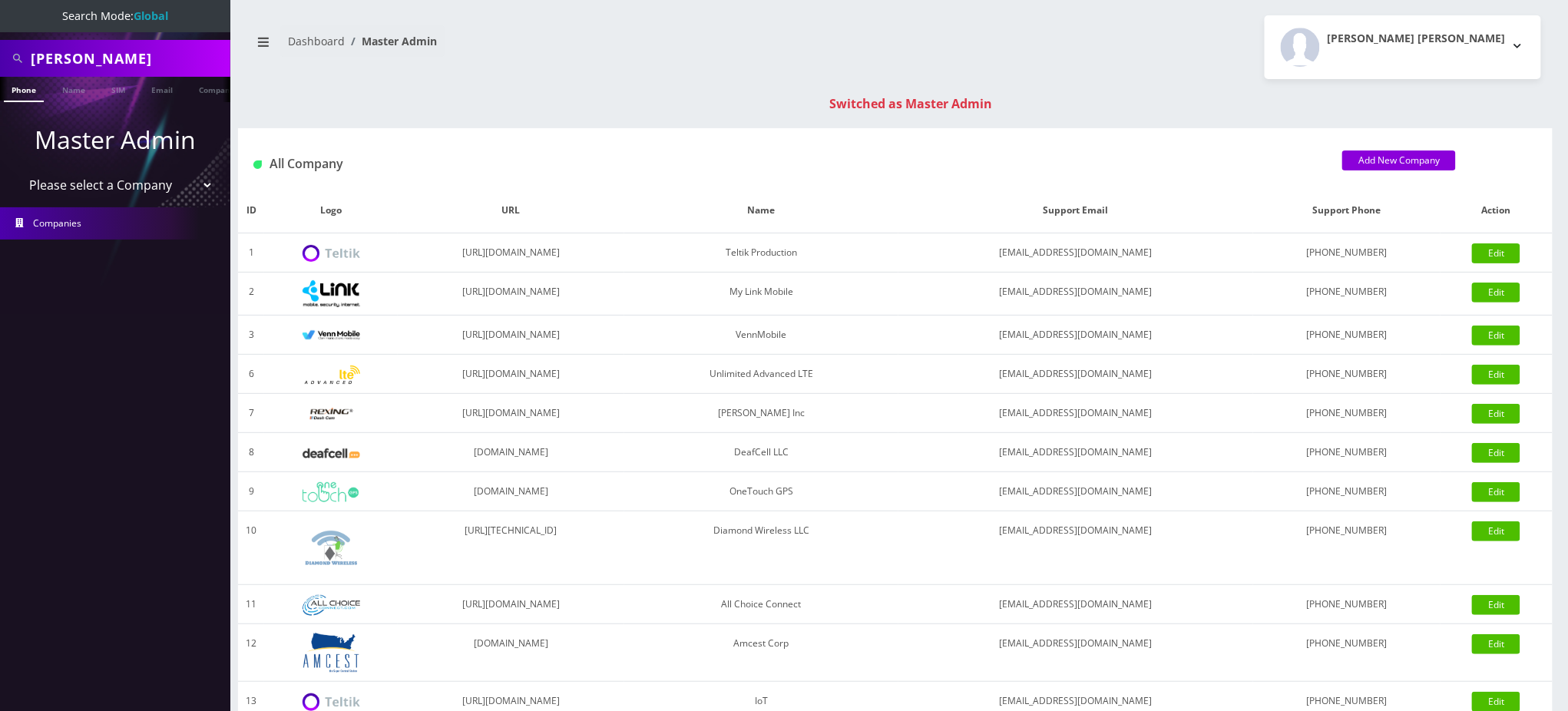
drag, startPoint x: 166, startPoint y: 63, endPoint x: 0, endPoint y: -23, distance: 187.0
click at [0, 0] on html "Search Mode: Global [PERSON_NAME] Phone Name SIM Email Company Customer Master …" at bounding box center [784, 545] width 1568 height 1091
type input "9292149723"
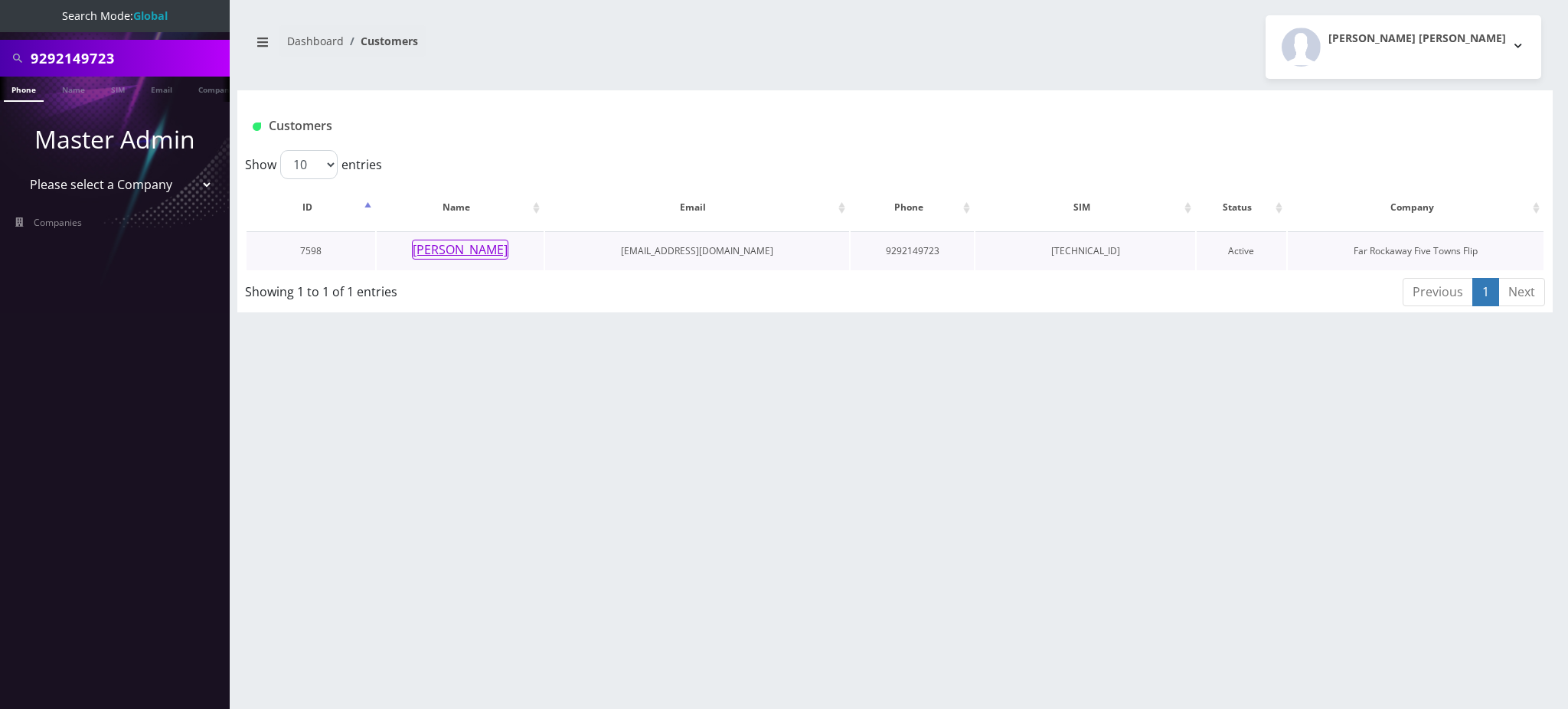
click at [472, 255] on button "[PERSON_NAME]" at bounding box center [460, 249] width 96 height 20
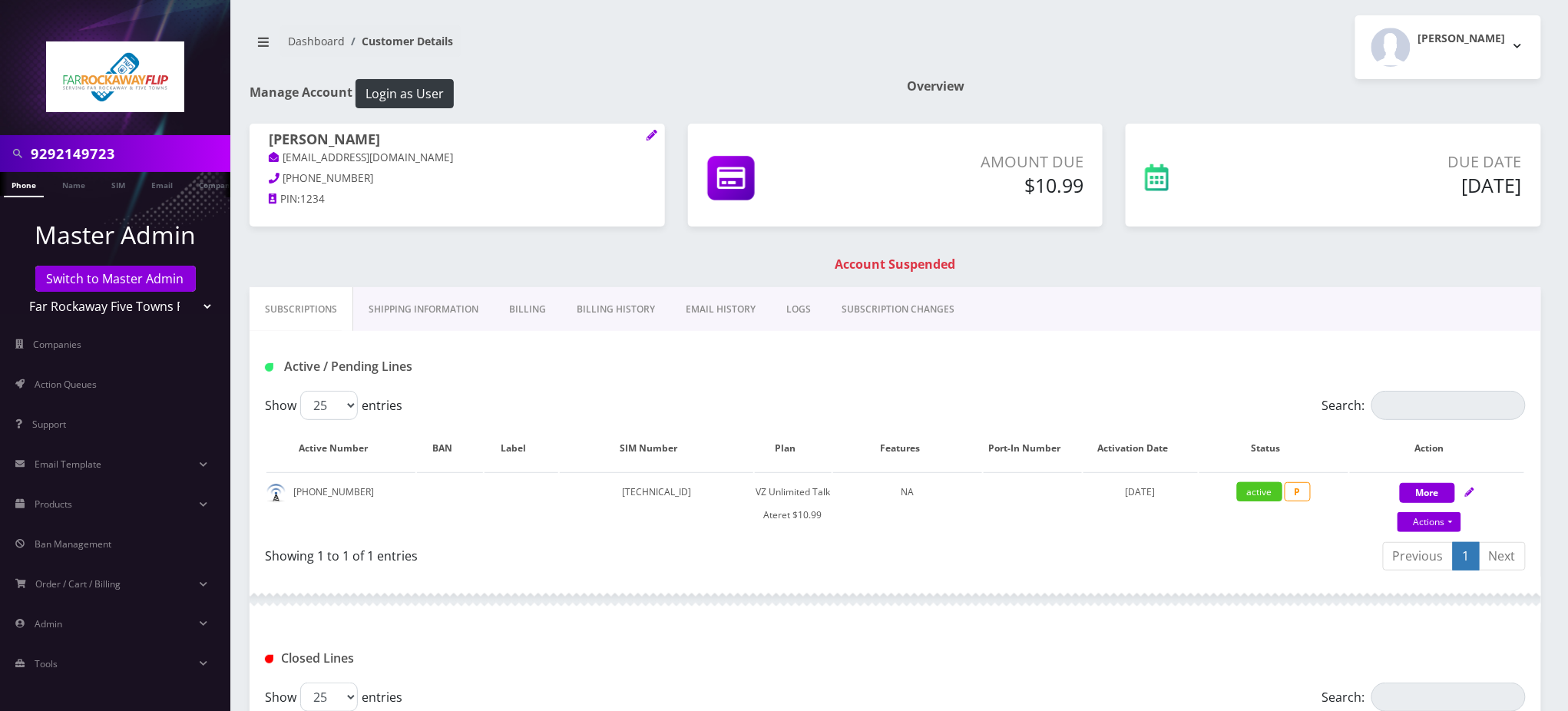
click at [529, 311] on link "Billing" at bounding box center [528, 308] width 68 height 44
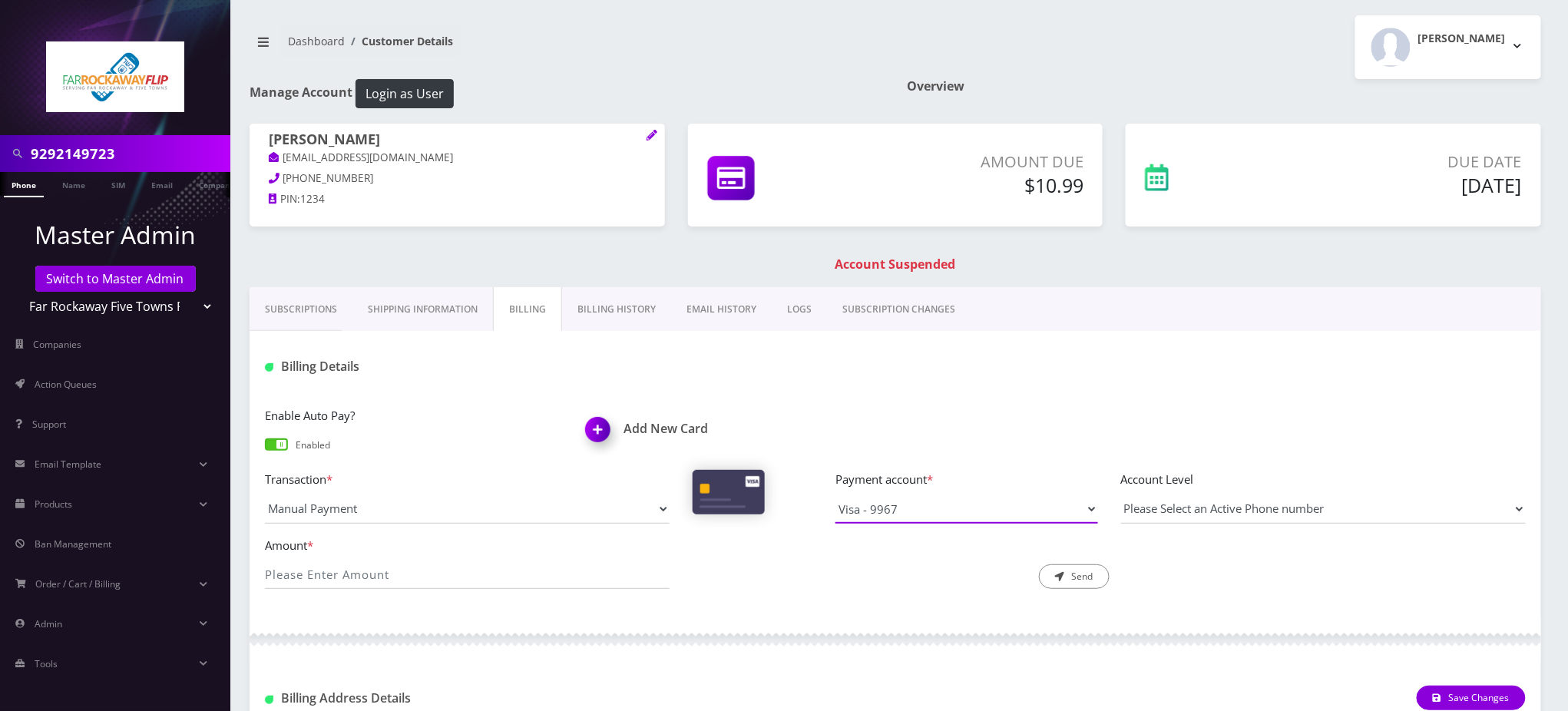
click at [960, 512] on select "Visa - 9967" at bounding box center [967, 509] width 263 height 29
click at [597, 430] on img at bounding box center [601, 435] width 45 height 45
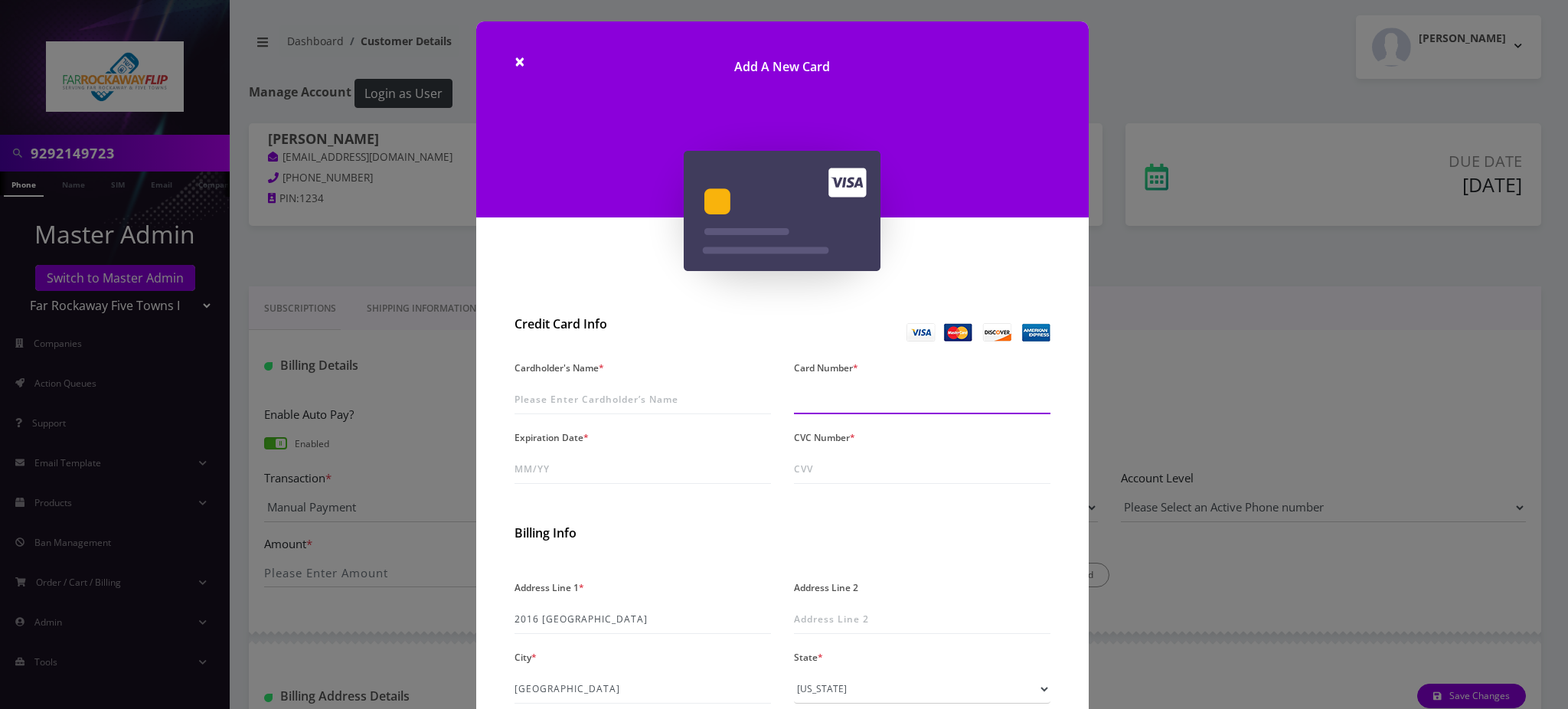
click at [875, 400] on input "Card Number *" at bounding box center [921, 399] width 256 height 29
type input "4147 4004 7337 0383"
type input "07/30"
type input "220"
click at [554, 404] on input "Cardholder's Name *" at bounding box center [642, 399] width 256 height 29
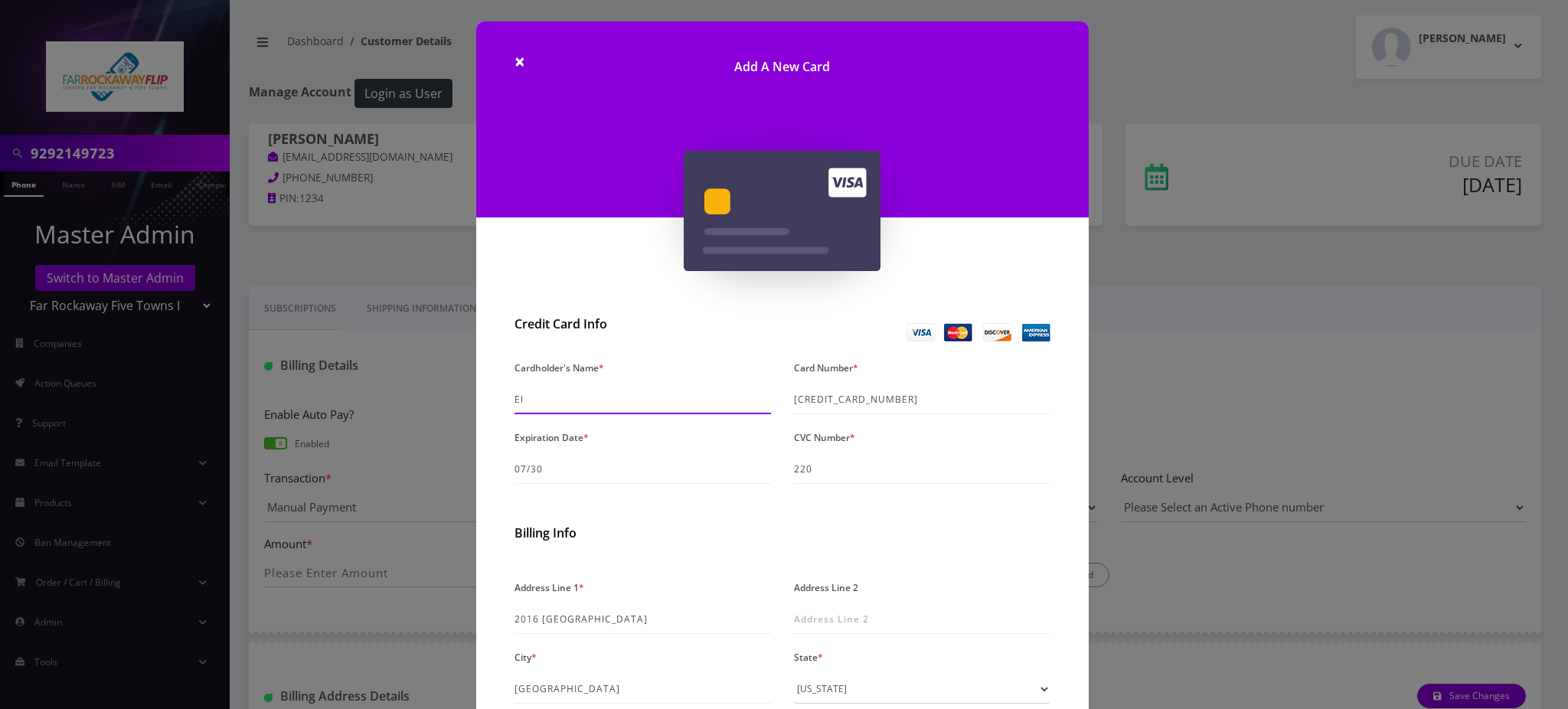
type input "E"
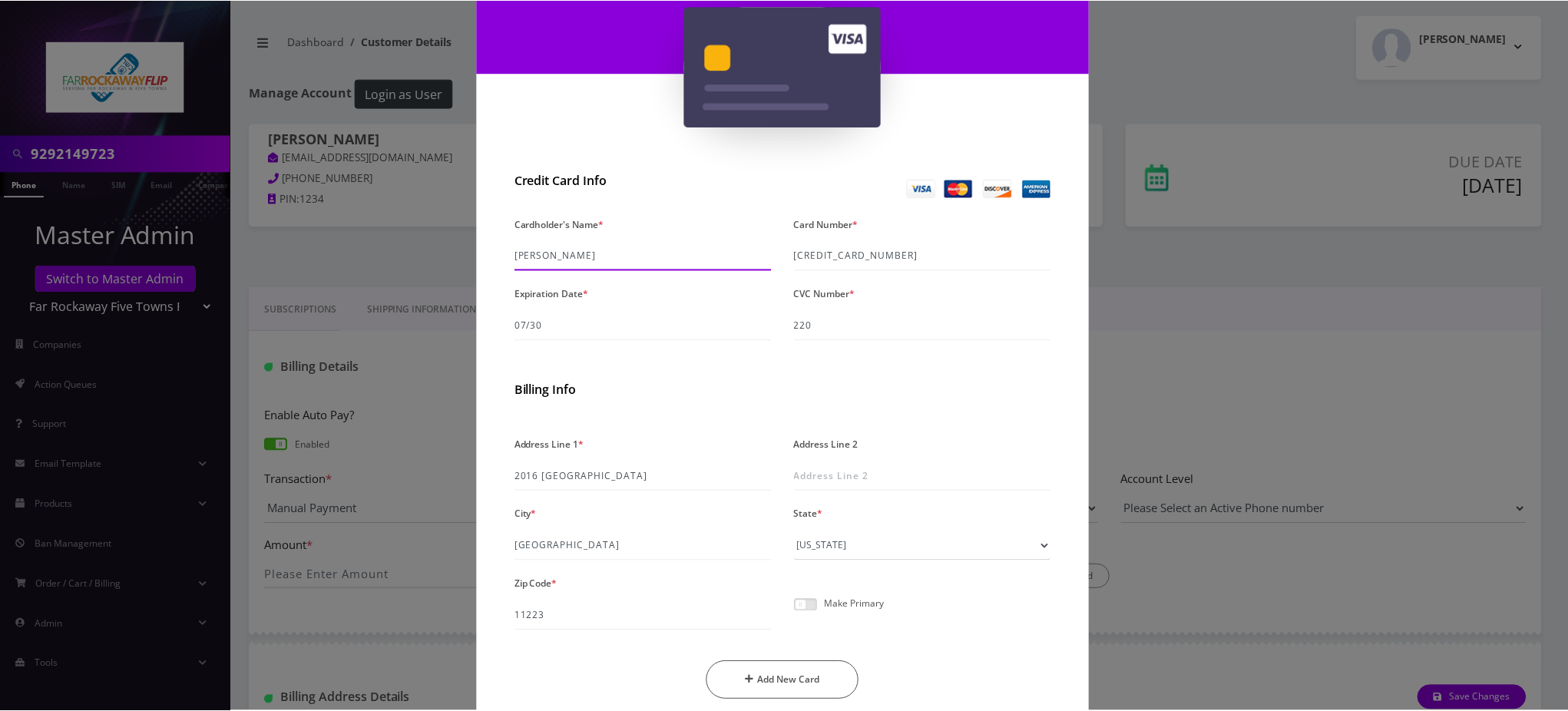
scroll to position [205, 0]
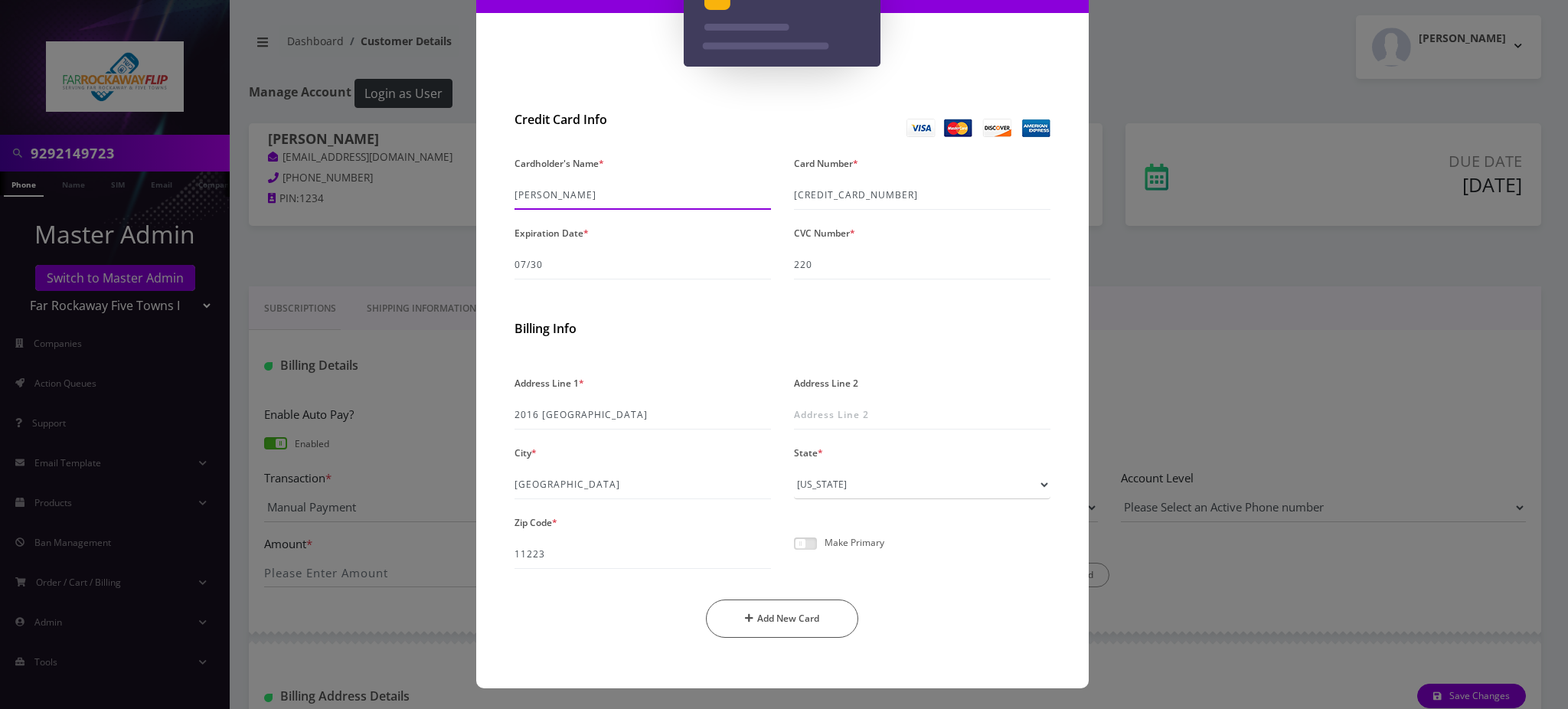
type input "Murad Nakash"
click at [806, 543] on span at bounding box center [805, 543] width 23 height 12
click at [794, 552] on input "checkbox" at bounding box center [794, 552] width 0 height 0
click at [791, 612] on button "Add New Card" at bounding box center [782, 618] width 153 height 39
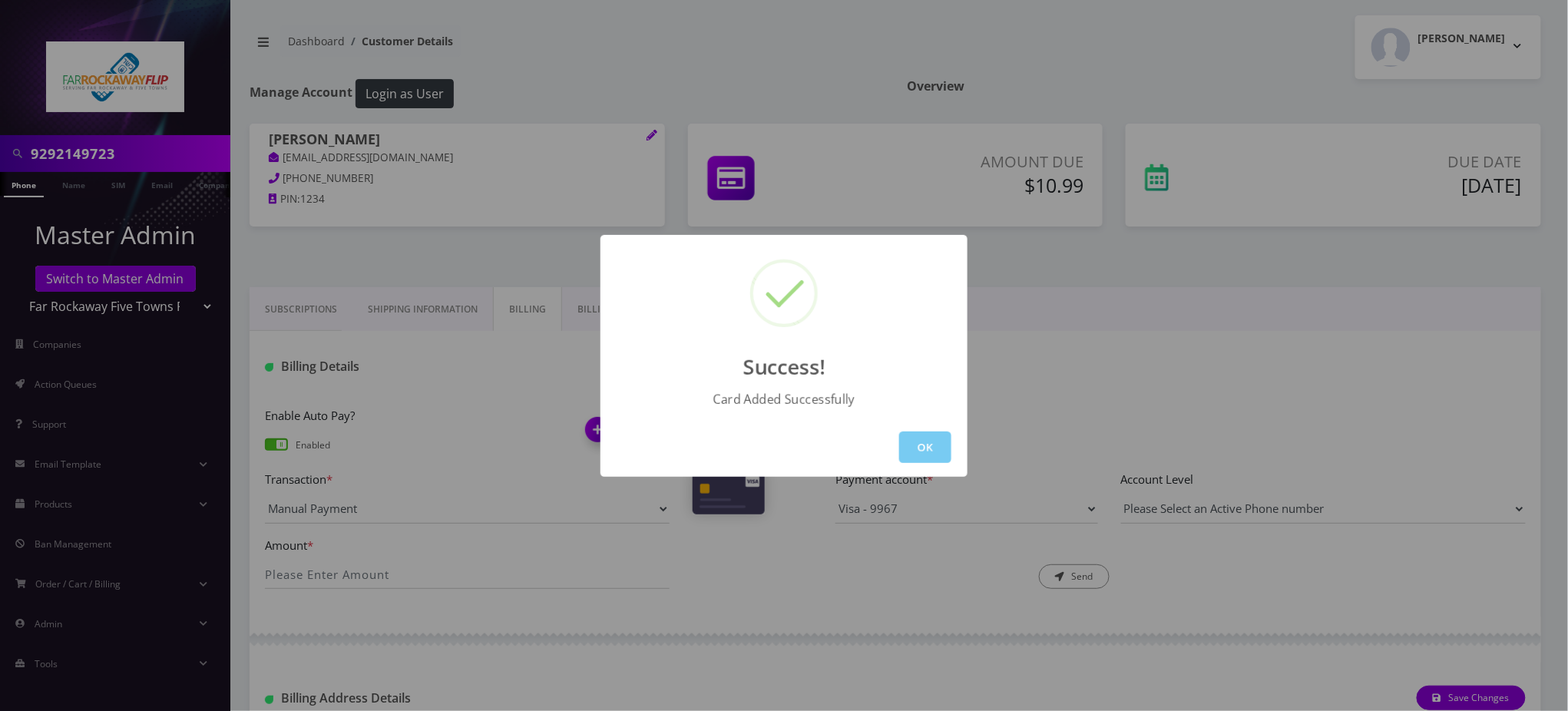
drag, startPoint x: 943, startPoint y: 465, endPoint x: 923, endPoint y: 460, distance: 20.6
click at [941, 465] on div "OK" at bounding box center [784, 446] width 367 height 59
click at [928, 455] on button "OK" at bounding box center [925, 447] width 52 height 31
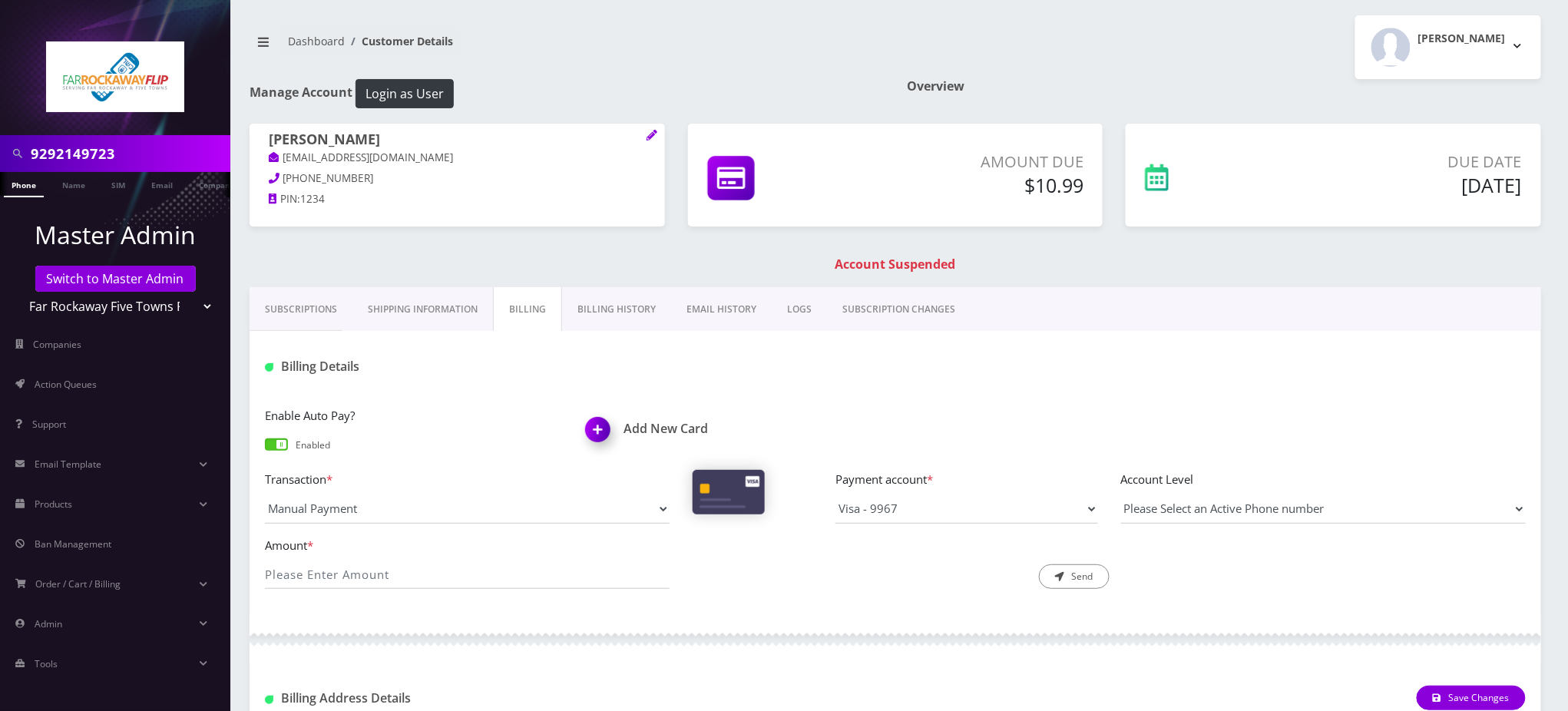
click at [23, 190] on link "Phone" at bounding box center [24, 184] width 40 height 25
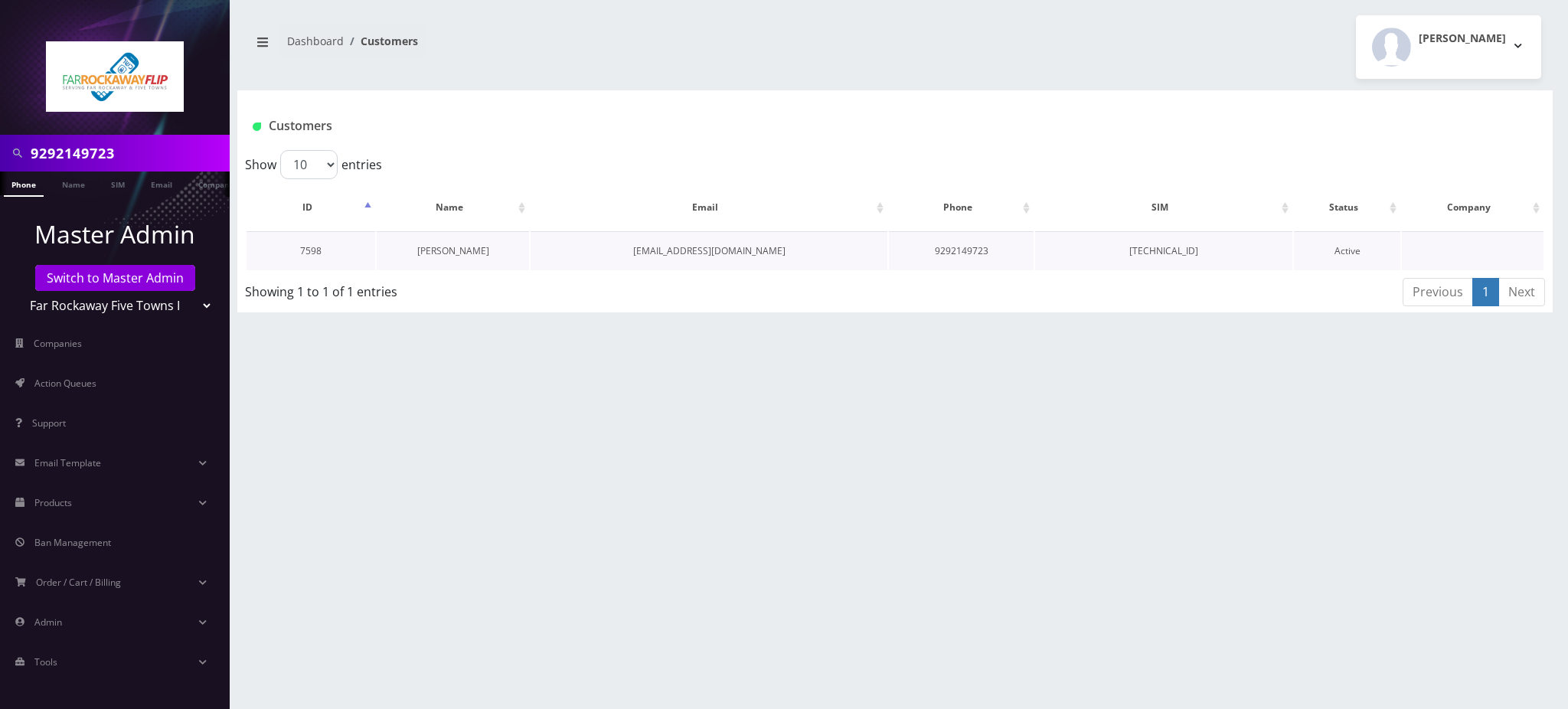
click at [447, 244] on link "[PERSON_NAME]" at bounding box center [453, 251] width 72 height 13
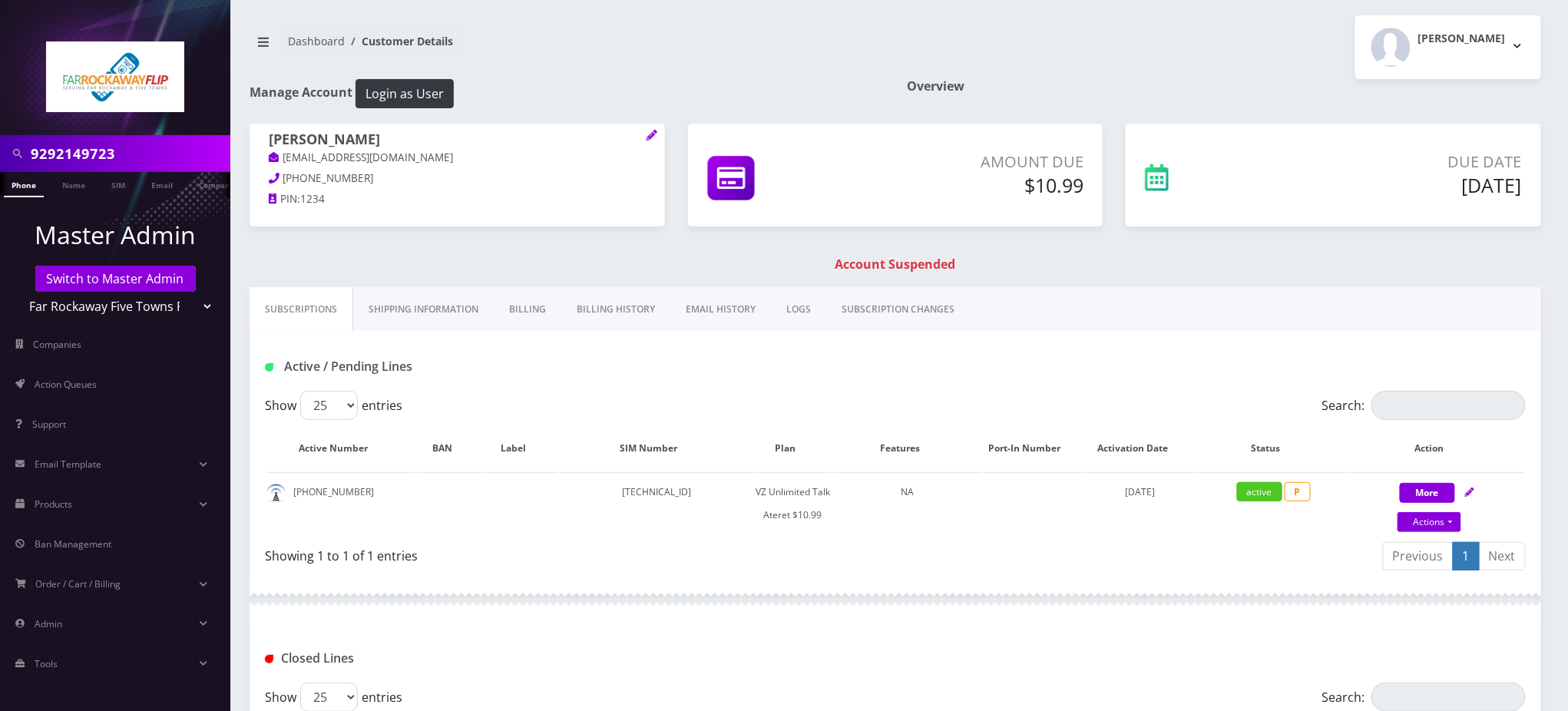
click at [513, 308] on link "Billing" at bounding box center [528, 308] width 68 height 44
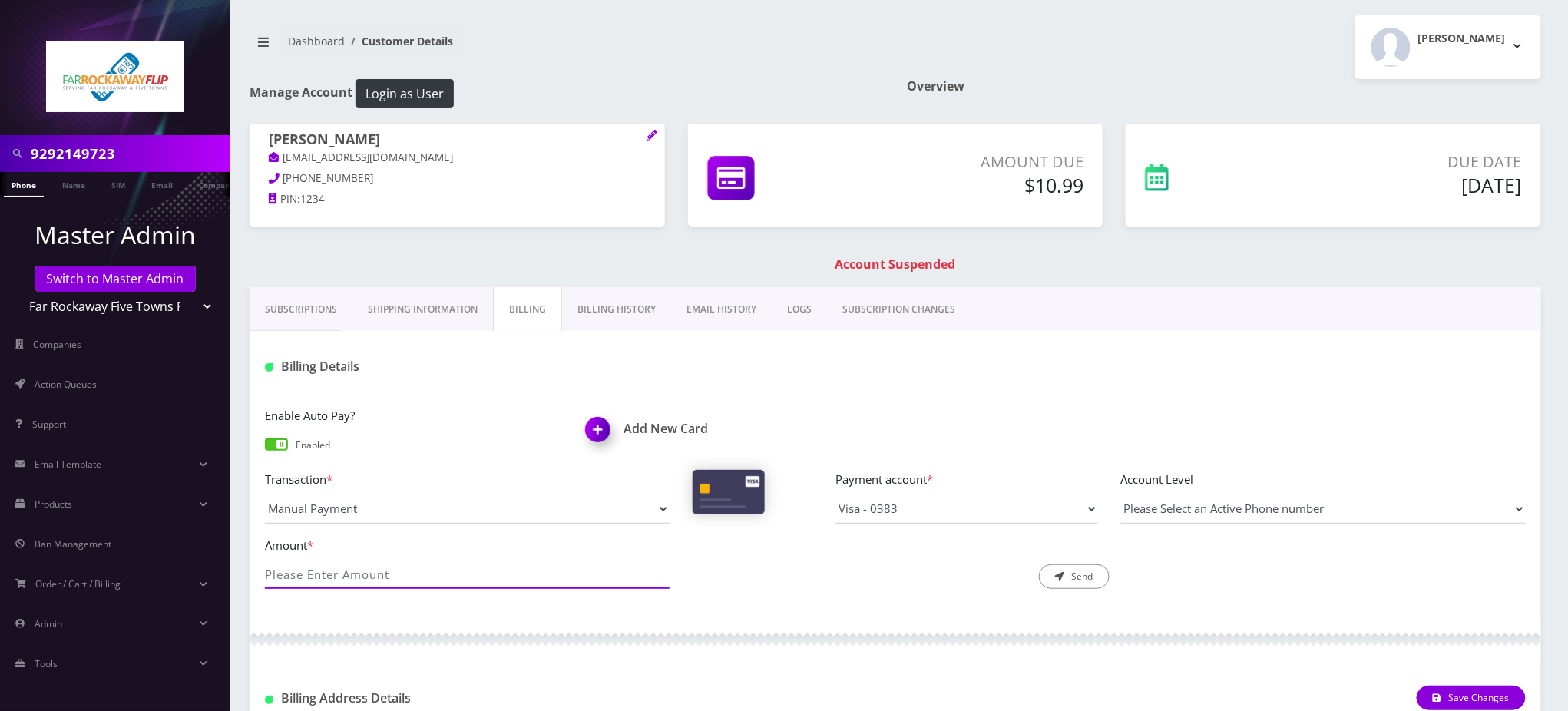
click at [467, 572] on input "Amount *" at bounding box center [467, 574] width 404 height 29
type input "10.99"
click at [1077, 573] on button "Send" at bounding box center [1074, 576] width 71 height 24
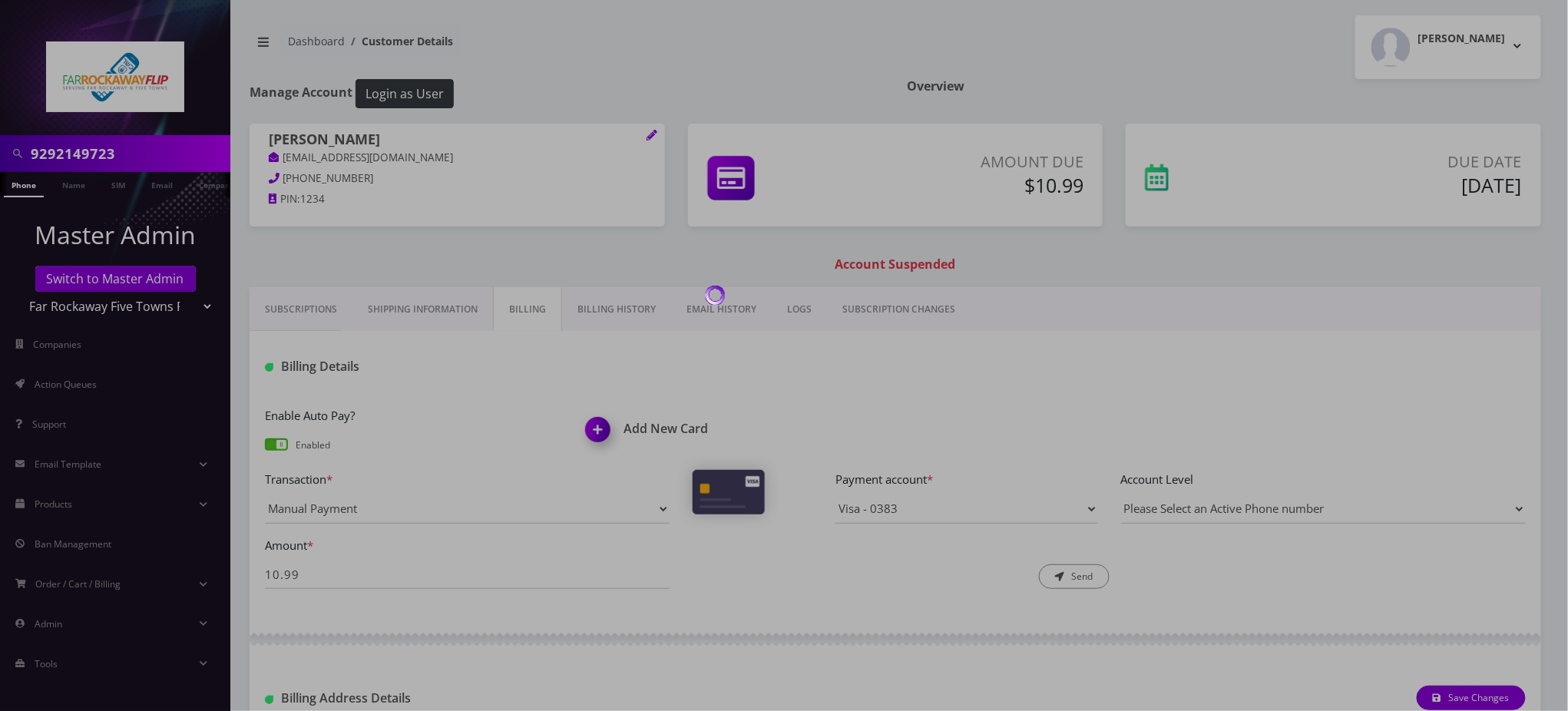
click at [97, 151] on div at bounding box center [784, 355] width 1568 height 711
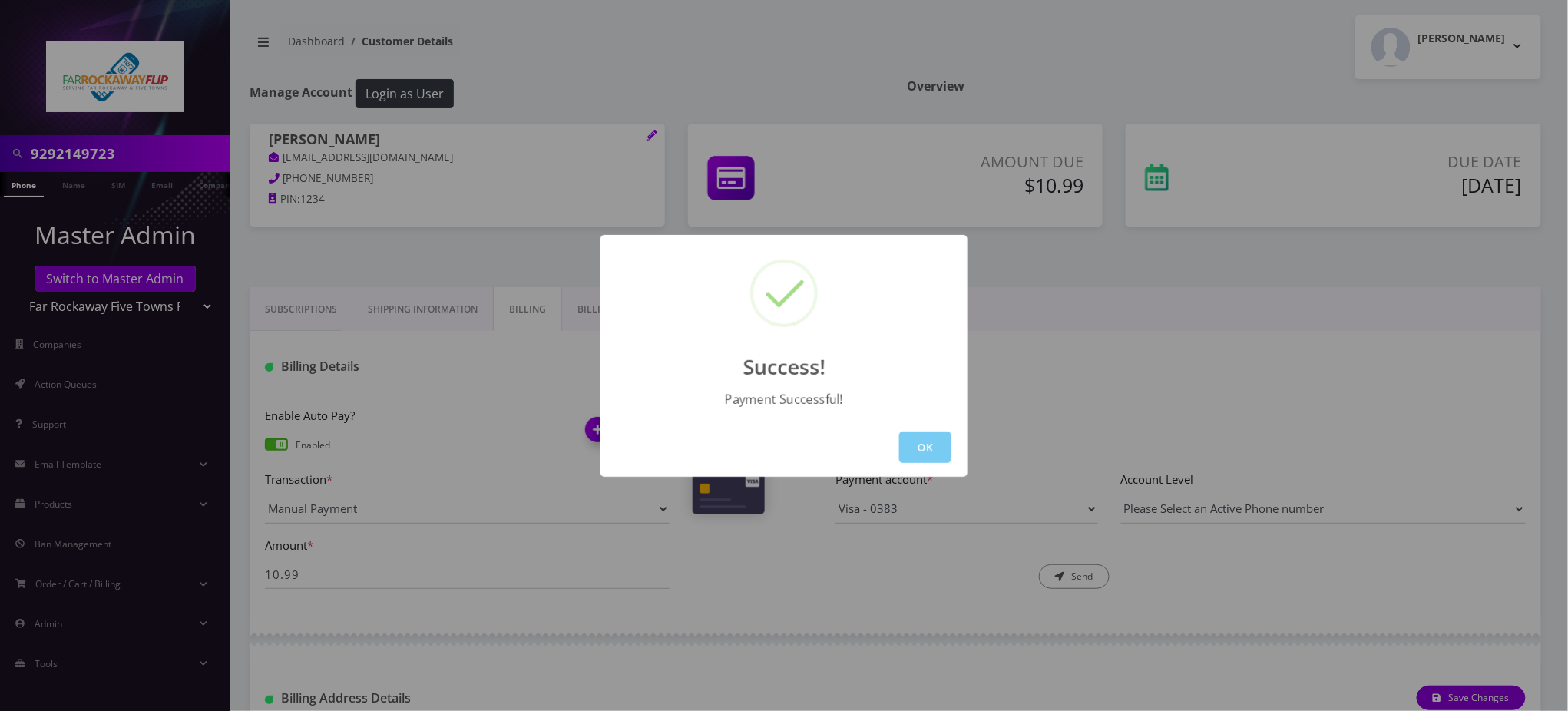
click at [940, 453] on button "OK" at bounding box center [925, 447] width 52 height 31
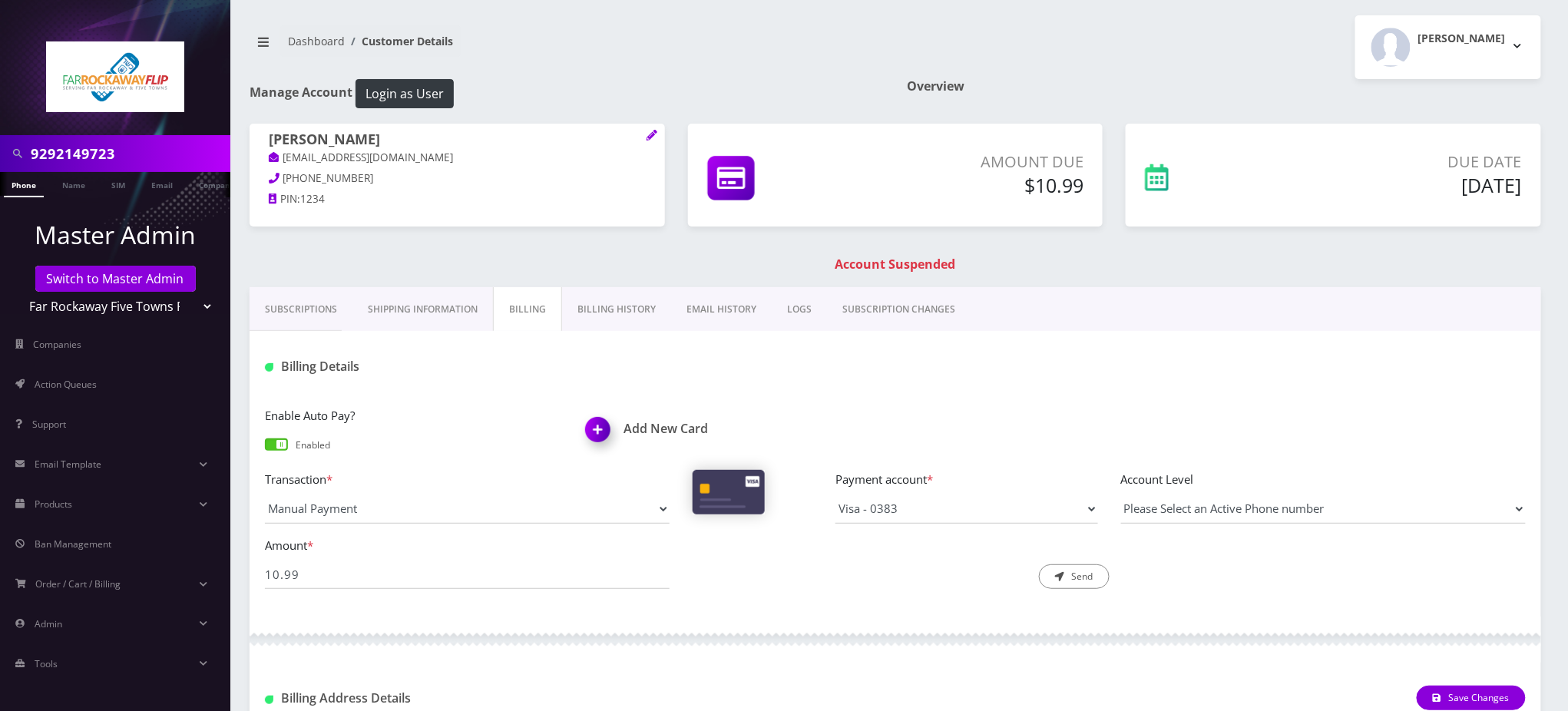
click at [81, 158] on input "9292149723" at bounding box center [128, 154] width 196 height 29
click at [23, 186] on link "Phone" at bounding box center [24, 184] width 40 height 25
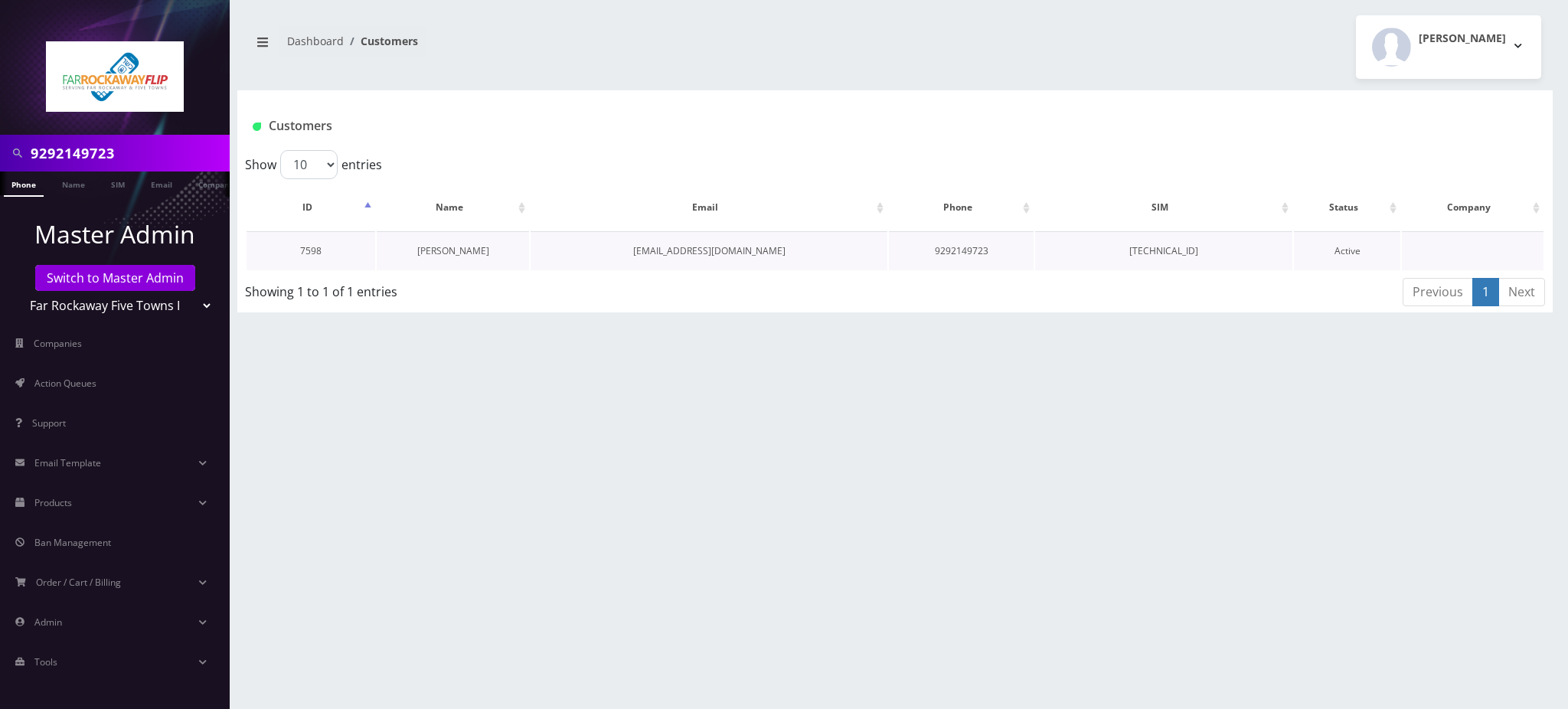
click at [459, 251] on link "[PERSON_NAME]" at bounding box center [453, 251] width 72 height 13
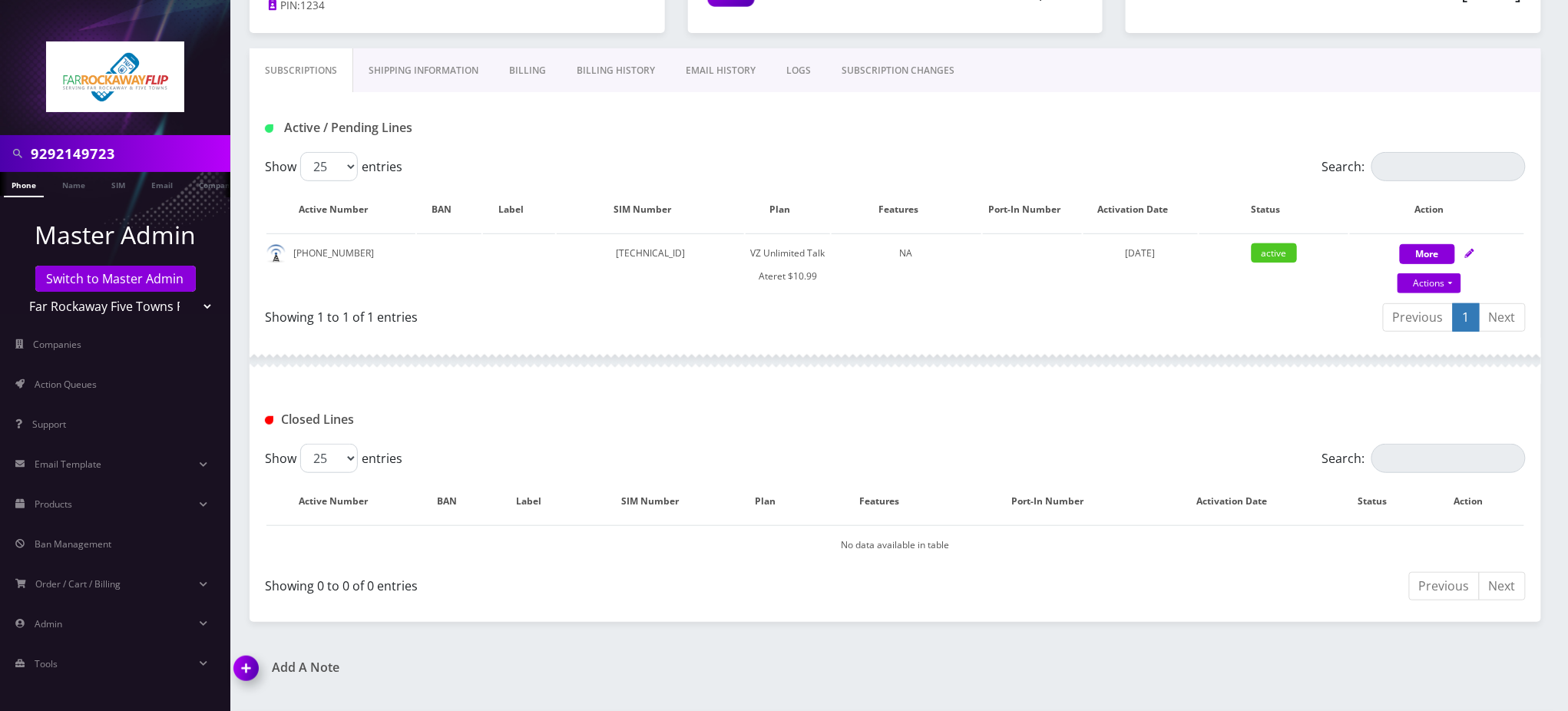
scroll to position [266, 0]
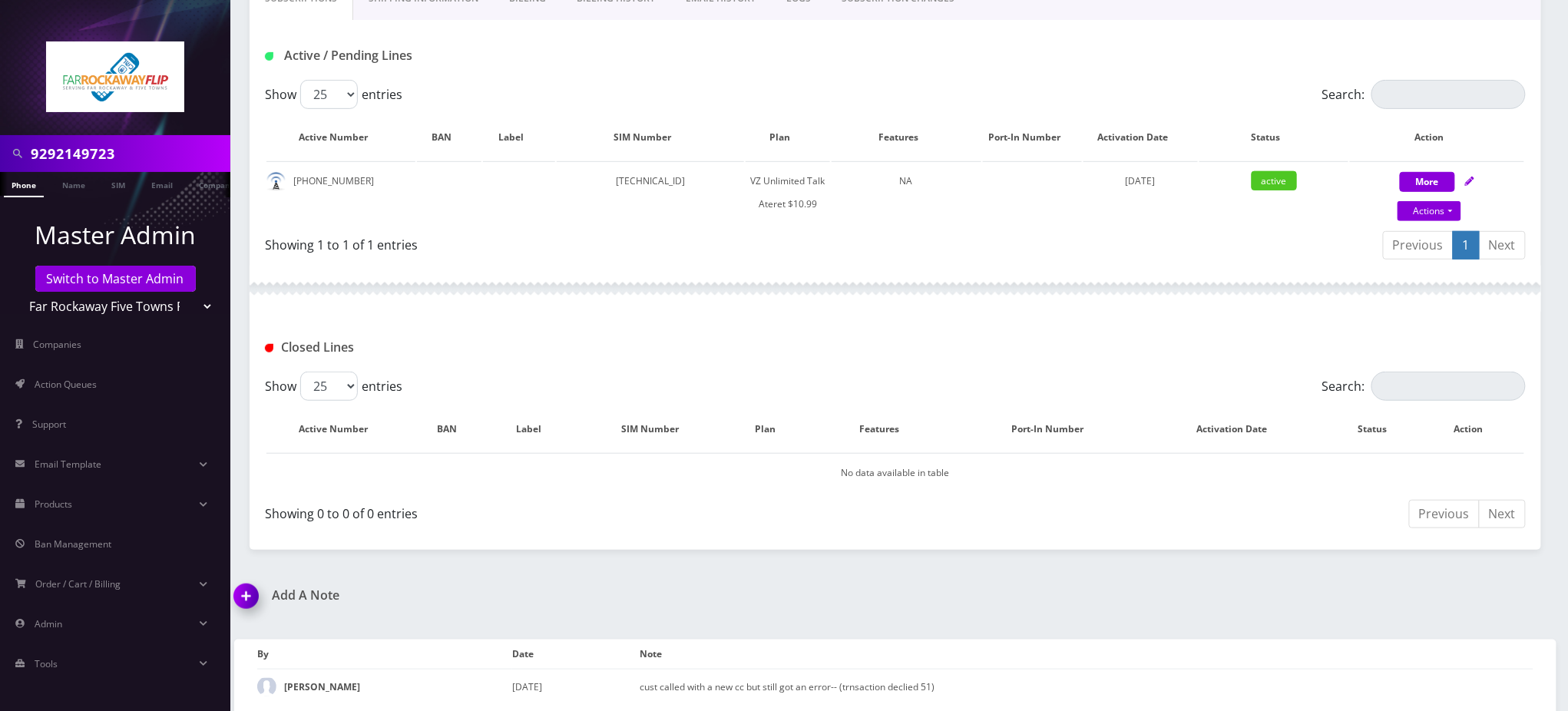
click at [246, 594] on img at bounding box center [249, 601] width 45 height 45
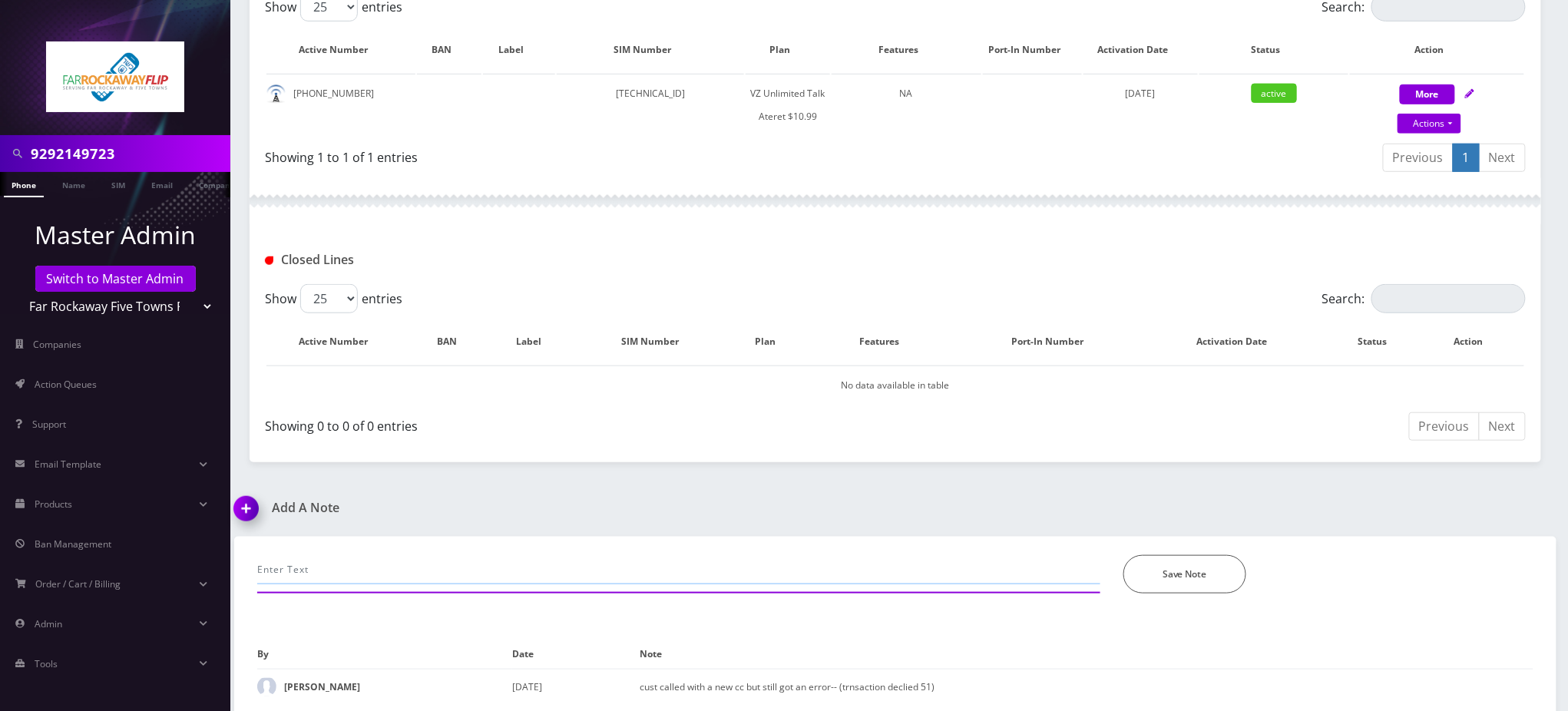
click at [391, 556] on input "text" at bounding box center [678, 569] width 843 height 29
paste input "Purchase Service Plan successfull, TT 4G Monthly Unlimited Voice Plan PIN 47836…"
type input "Purchase Service Plan successfull, TT 4G Monthly Unlimited Voice Plan PIN 47836…"
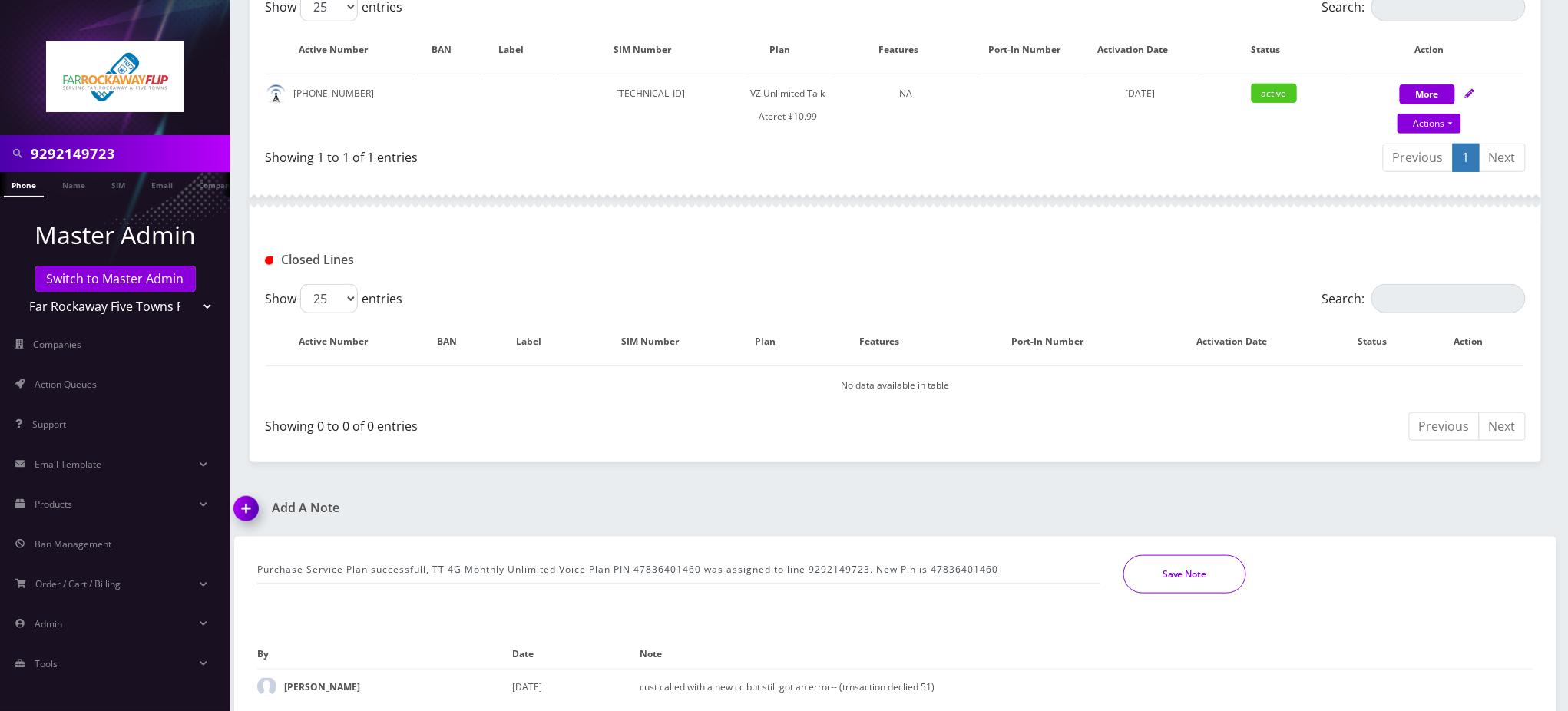
click at [1171, 560] on button "Save Note" at bounding box center [1184, 574] width 122 height 39
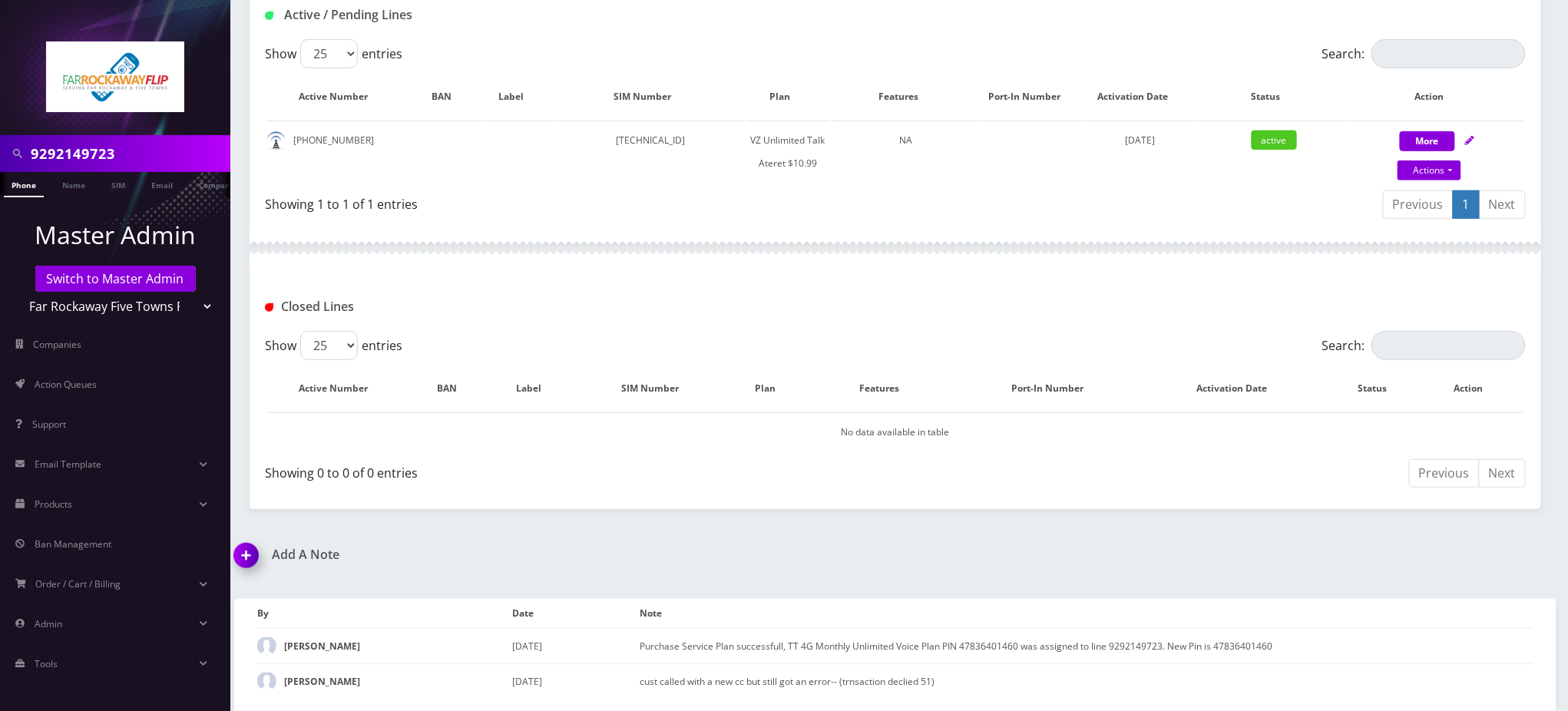
scroll to position [301, 0]
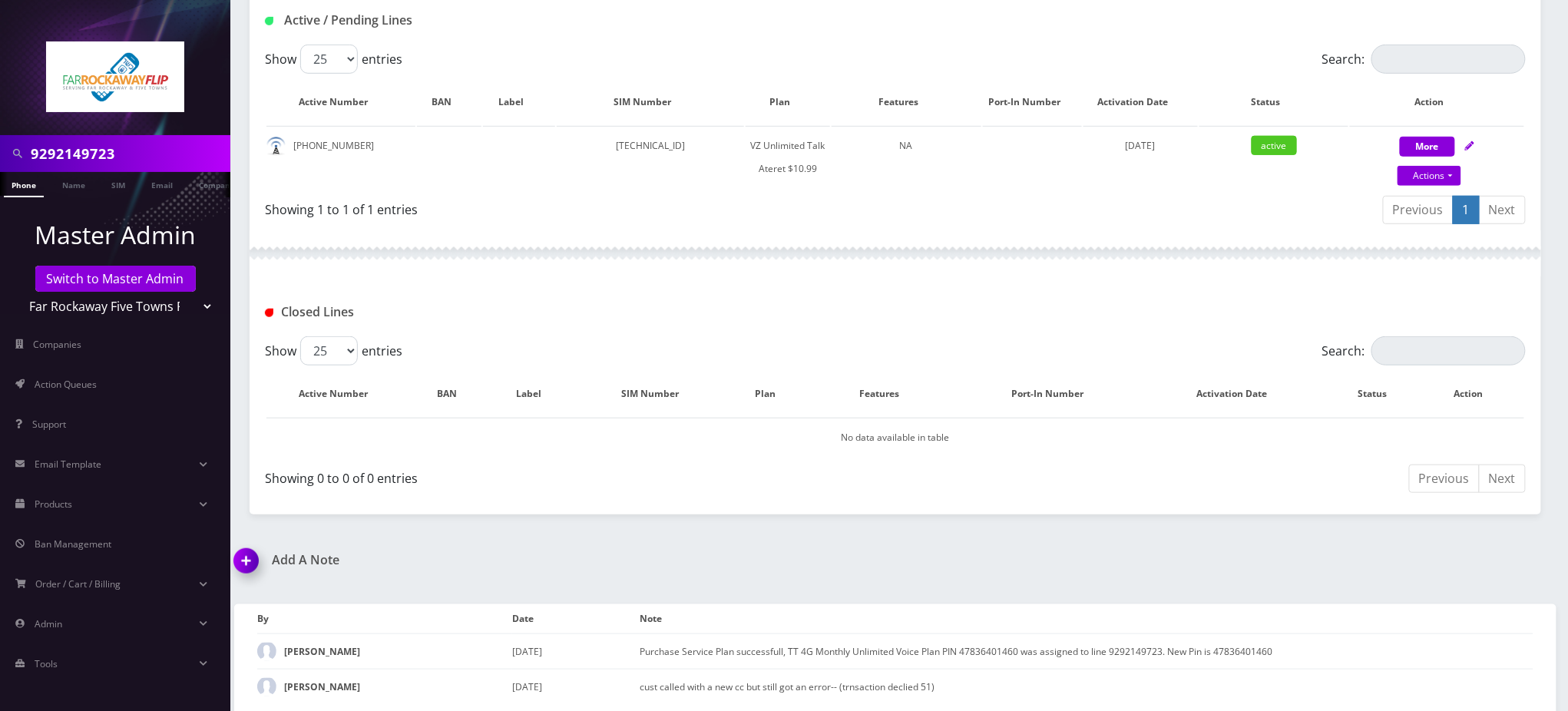
click at [1394, 547] on div "9292149723 Phone Name SIM Email Company Customer Dashboard Customer Details [PE…" at bounding box center [895, 207] width 1346 height 1017
drag, startPoint x: 684, startPoint y: 274, endPoint x: 637, endPoint y: 273, distance: 47.0
click at [681, 273] on div at bounding box center [895, 253] width 1292 height 46
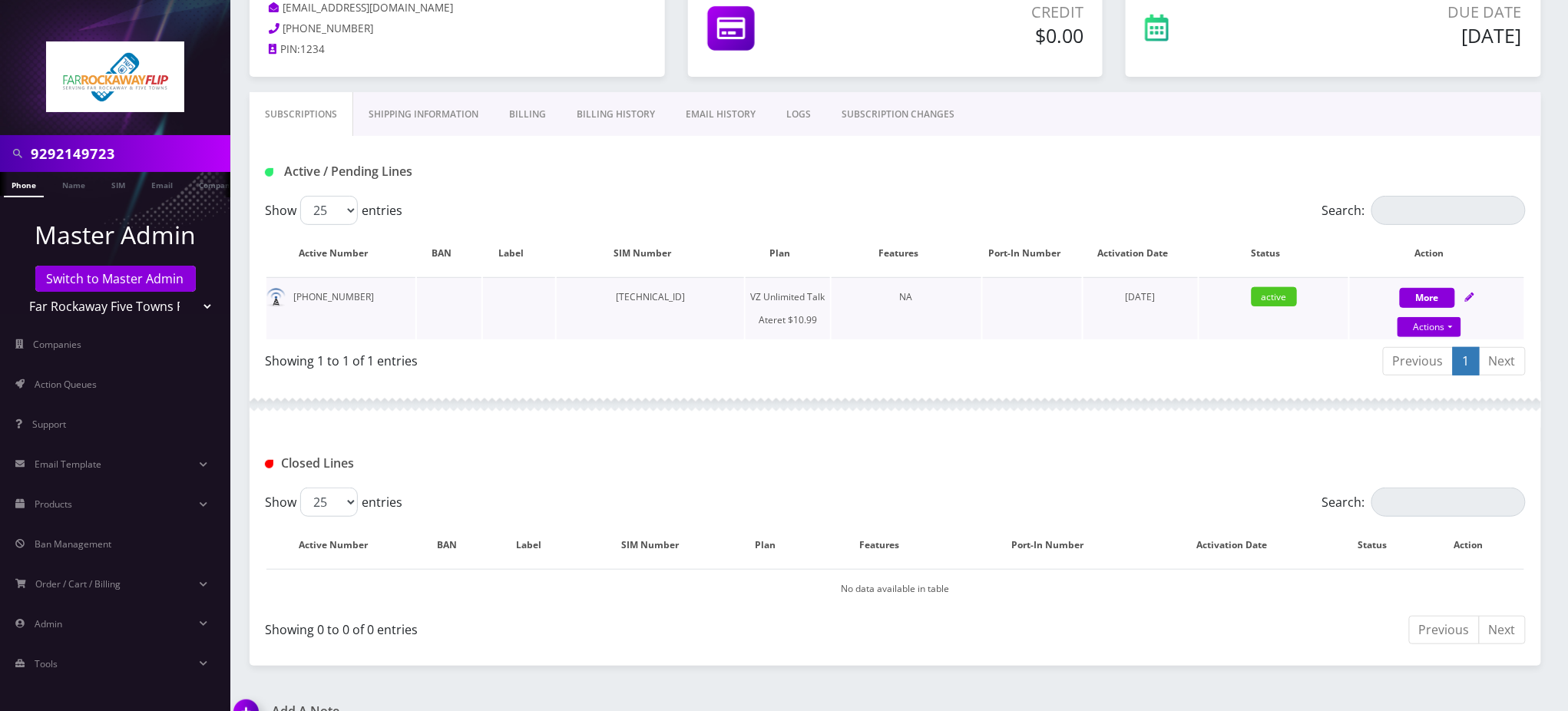
scroll to position [0, 0]
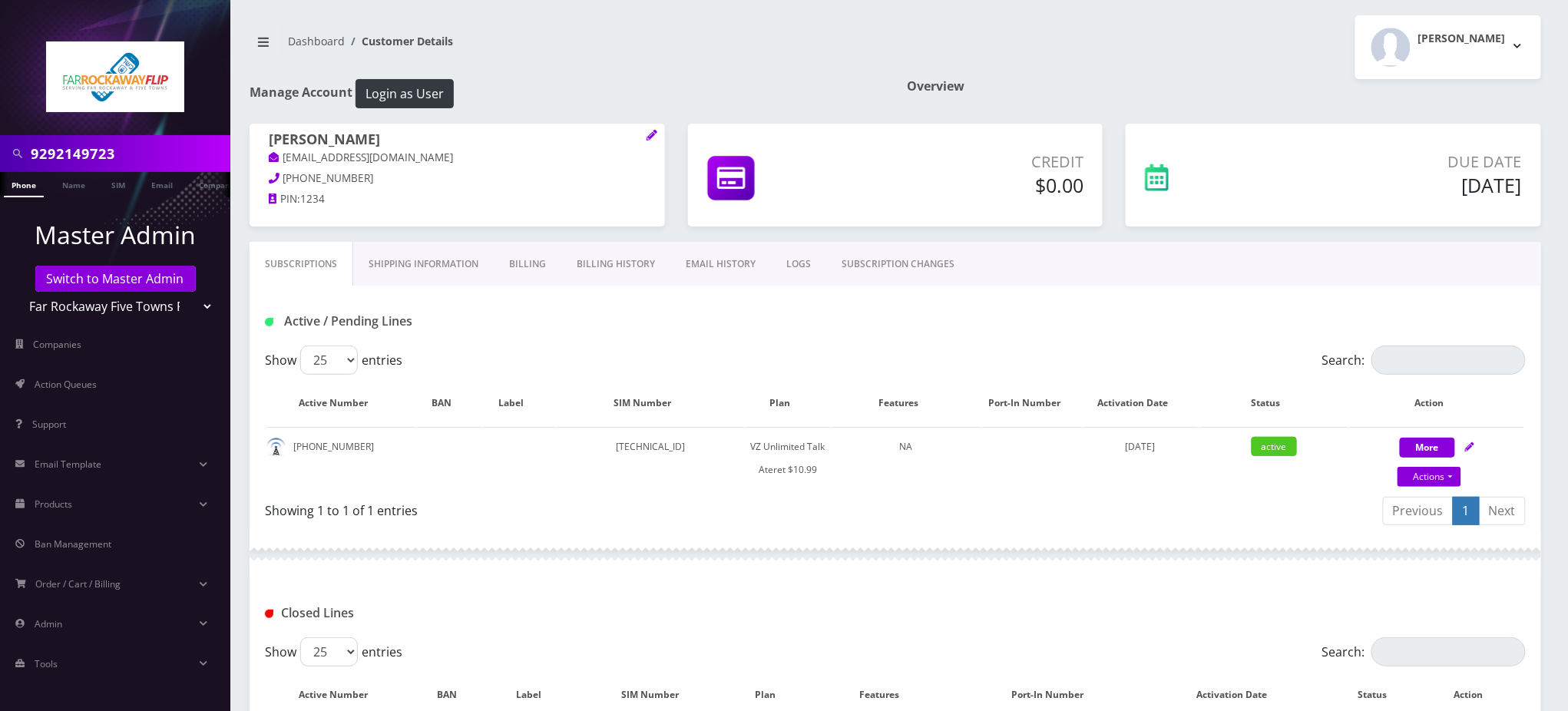
click at [596, 42] on nav "Dashboard Customer Details" at bounding box center [566, 47] width 634 height 43
click at [706, 39] on nav "Dashboard Customer Details" at bounding box center [566, 47] width 634 height 43
